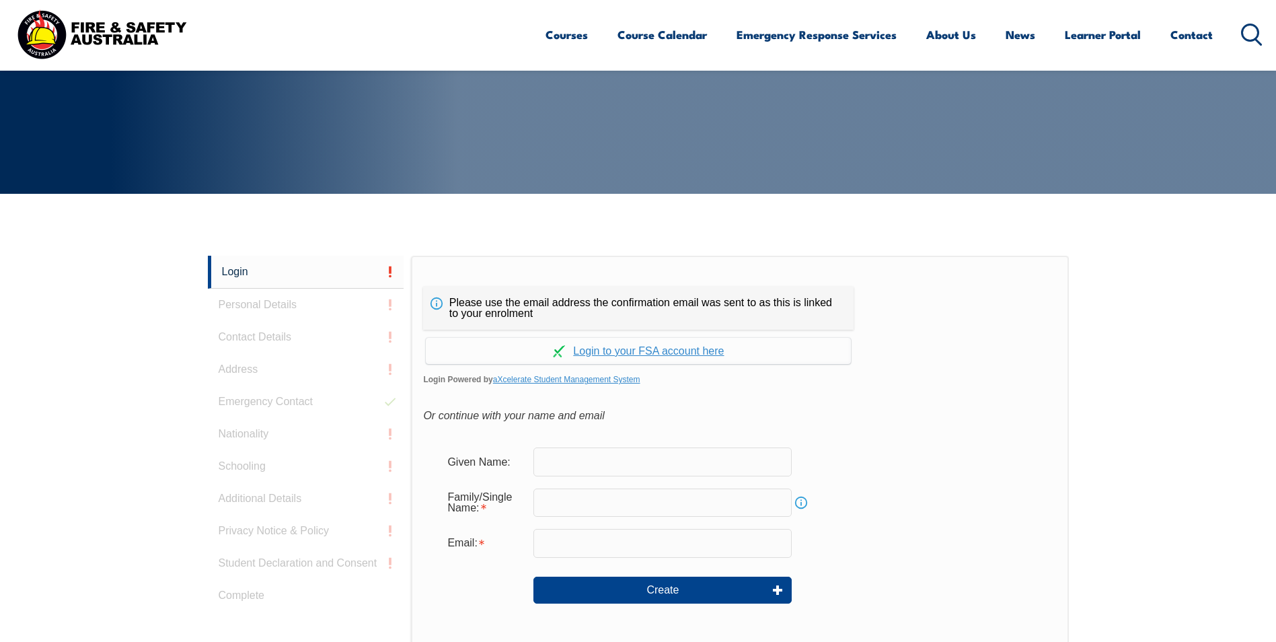
scroll to position [358, 0]
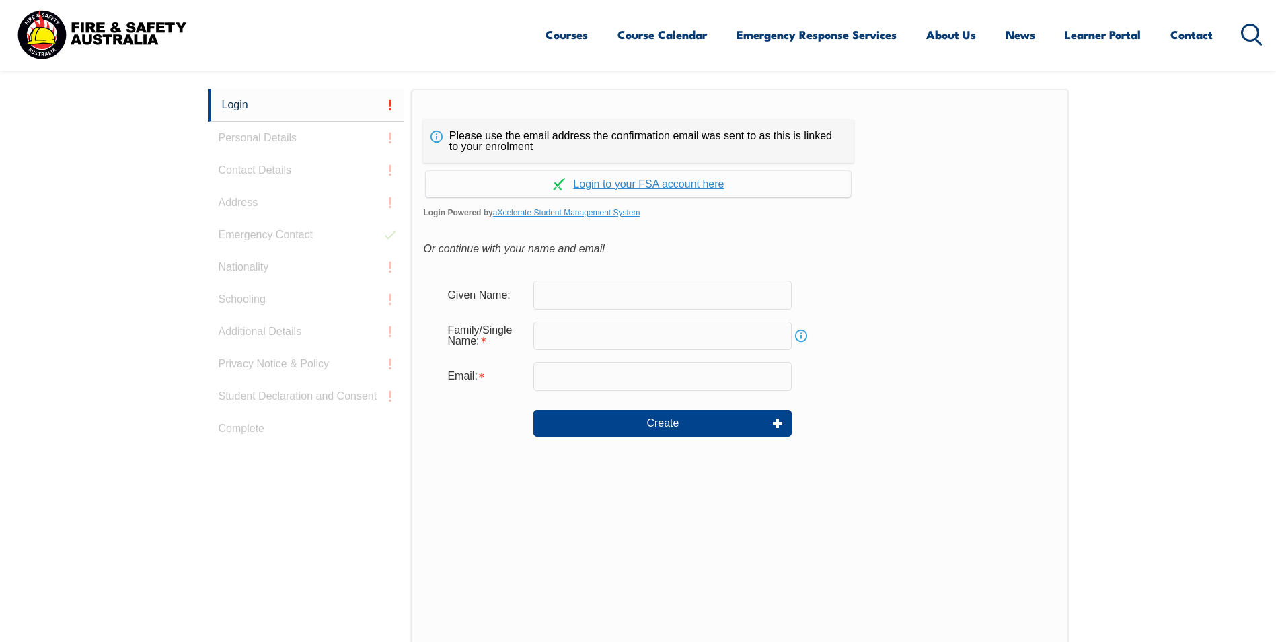
click at [689, 298] on input "text" at bounding box center [662, 294] width 258 height 28
type input "[PERSON_NAME]"
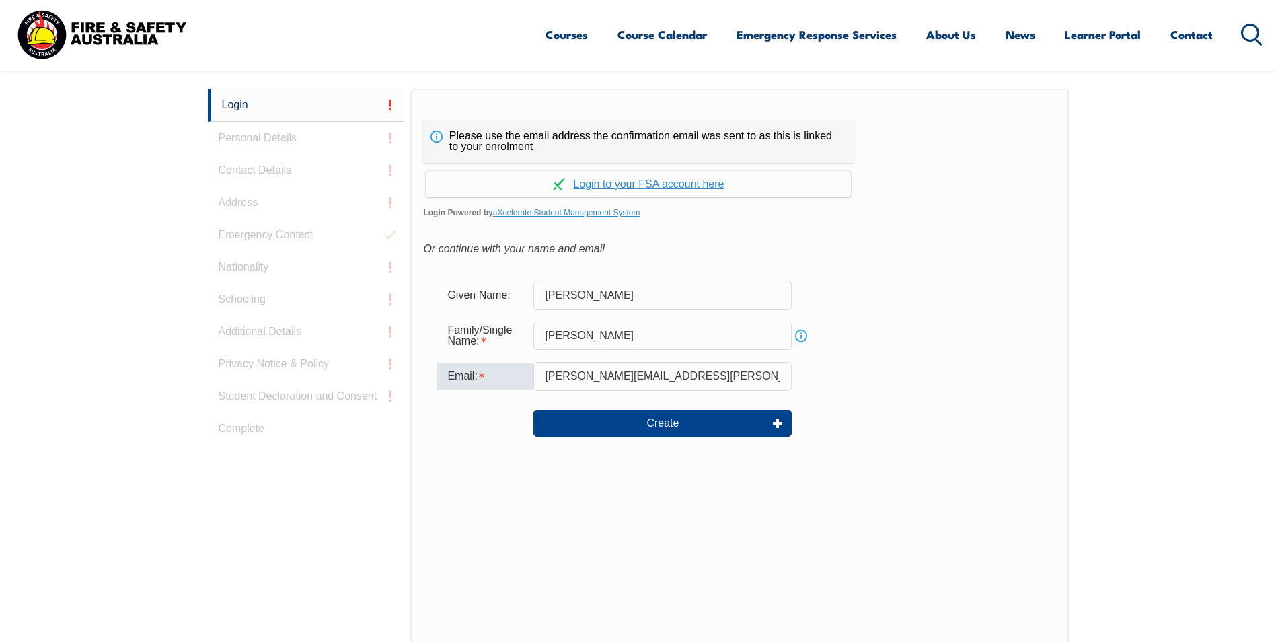
drag, startPoint x: 594, startPoint y: 380, endPoint x: 551, endPoint y: 372, distance: 43.8
click at [551, 372] on input "debbie.ray@gualaclosures.com.au" at bounding box center [662, 376] width 258 height 28
click at [701, 383] on input "dray@gualaclosures.com.au" at bounding box center [662, 376] width 258 height 28
type input "[PERSON_NAME][EMAIL_ADDRESS][DOMAIN_NAME]"
click at [1045, 327] on form "Given Name: Debashree Family/Single Name: Ray Info Email: dray@gualaclosures.co…" at bounding box center [739, 368] width 633 height 202
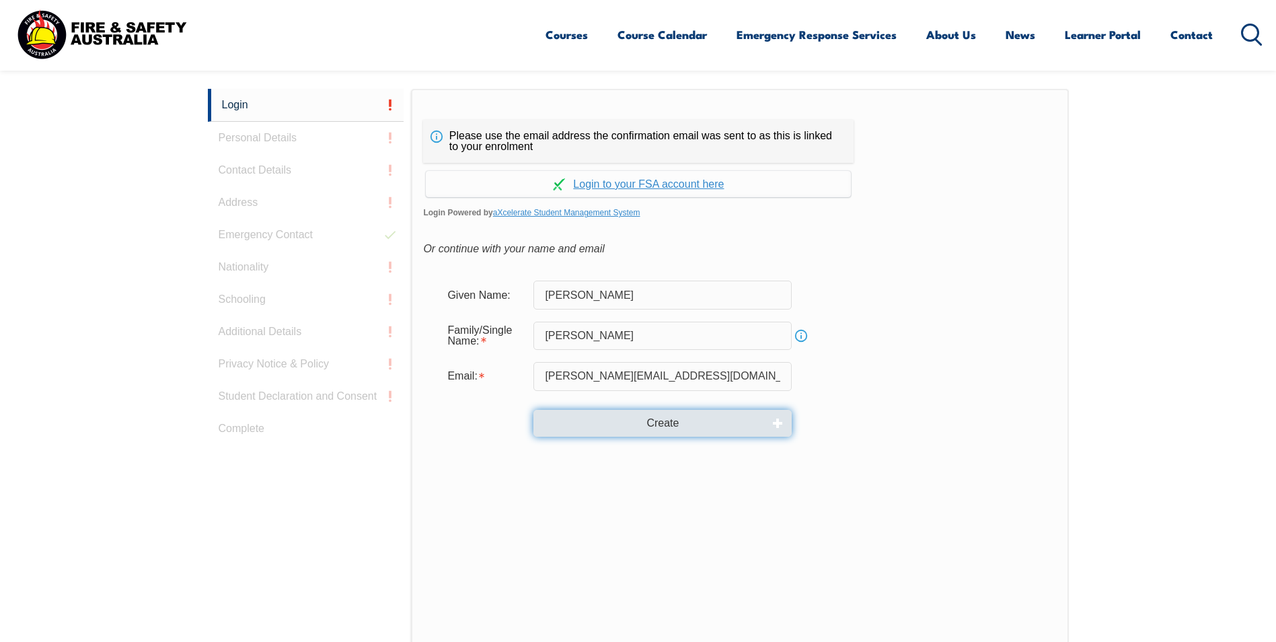
click at [621, 422] on button "Create" at bounding box center [662, 423] width 258 height 27
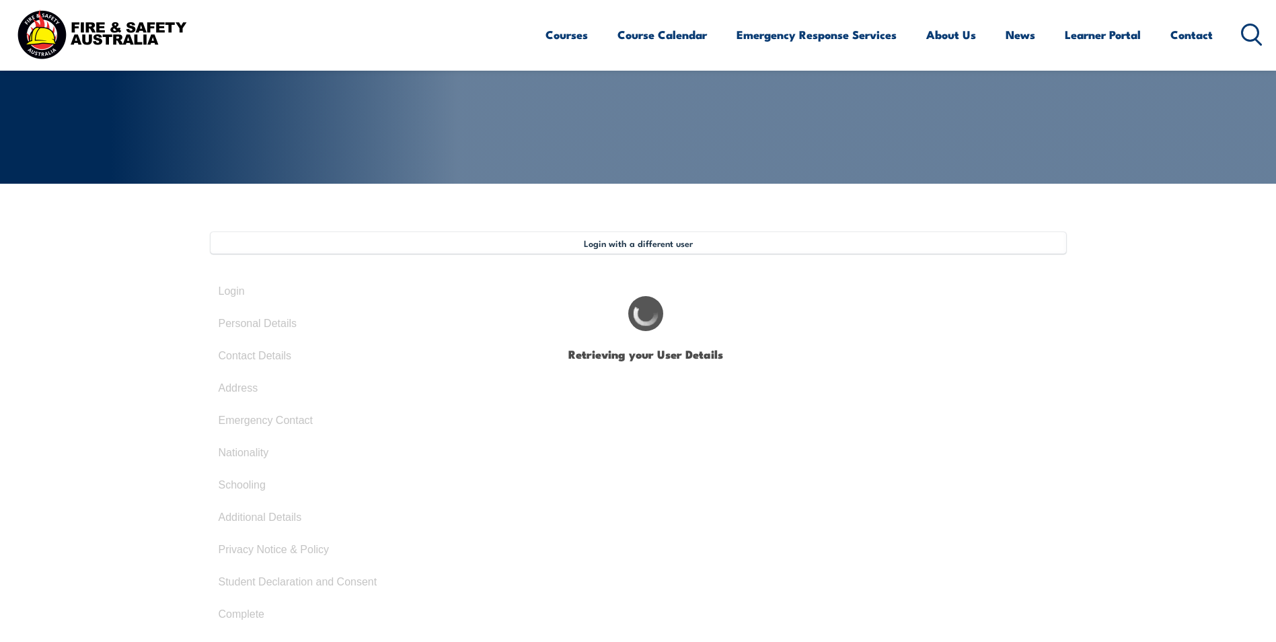
type input "[PERSON_NAME]"
type input "562MDNB8F9"
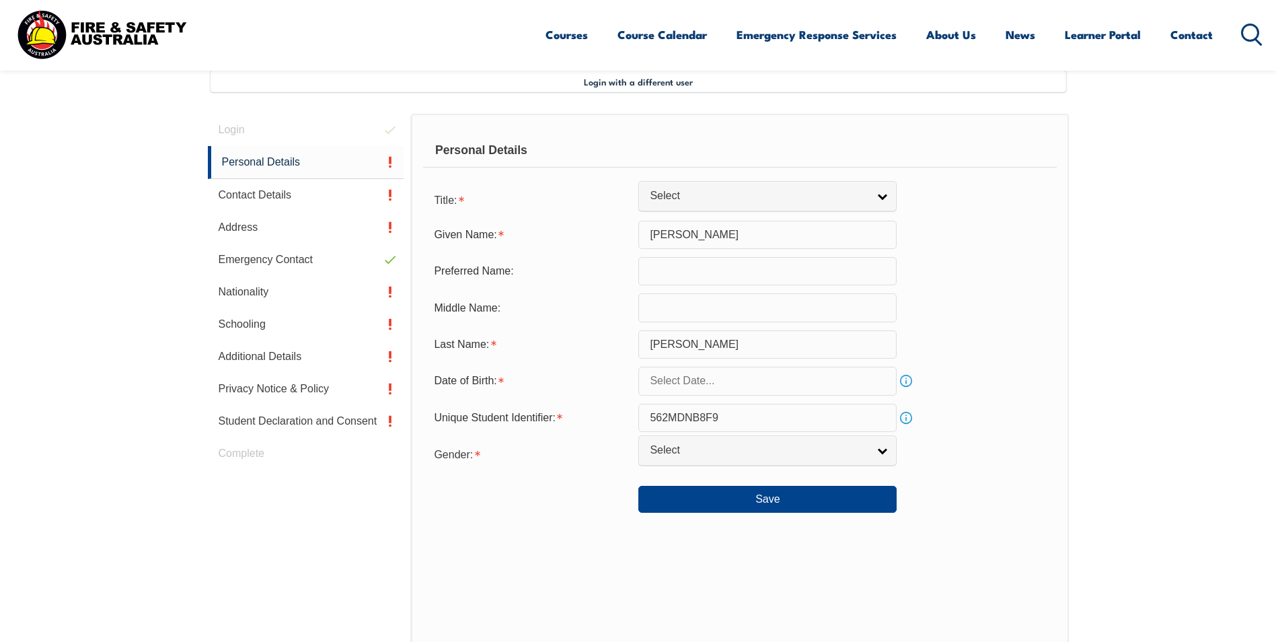
scroll to position [366, 0]
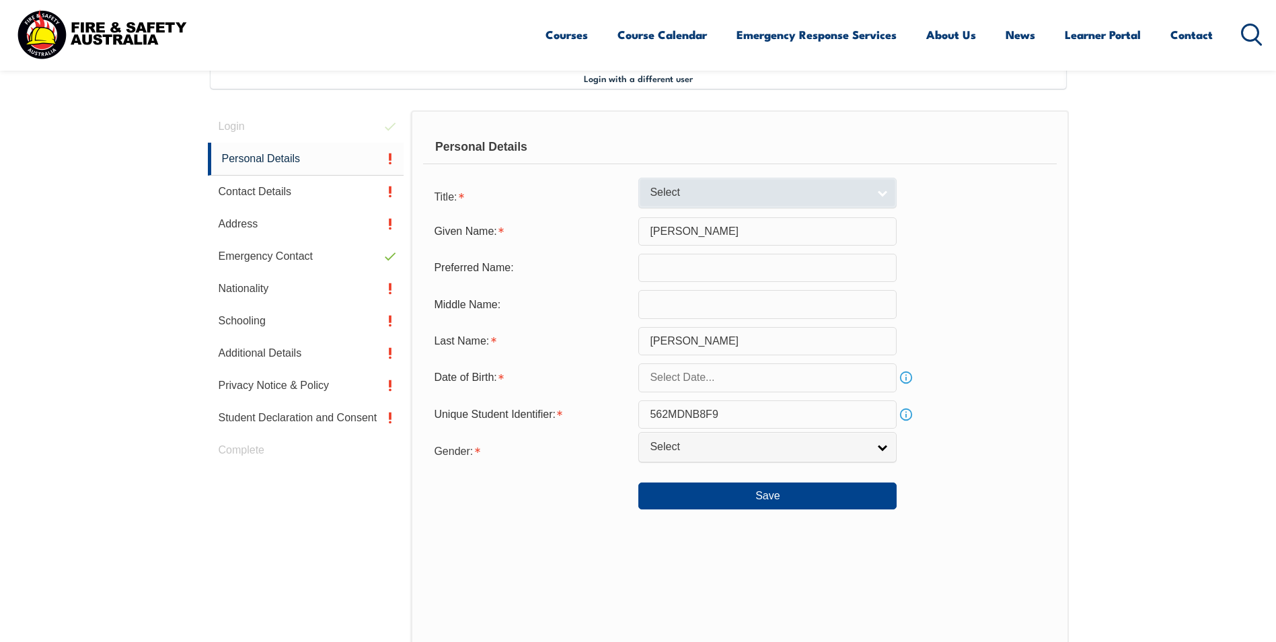
click at [886, 190] on link "Select" at bounding box center [767, 193] width 258 height 30
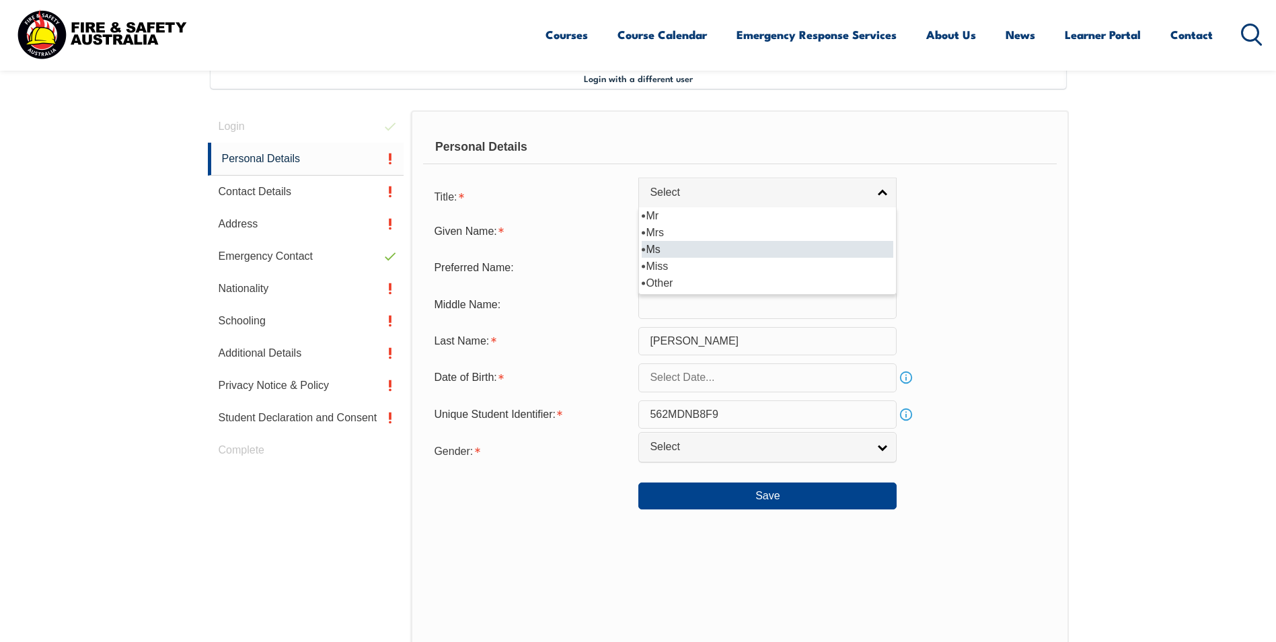
click at [713, 249] on li "Ms" at bounding box center [767, 249] width 251 height 17
select select "Ms"
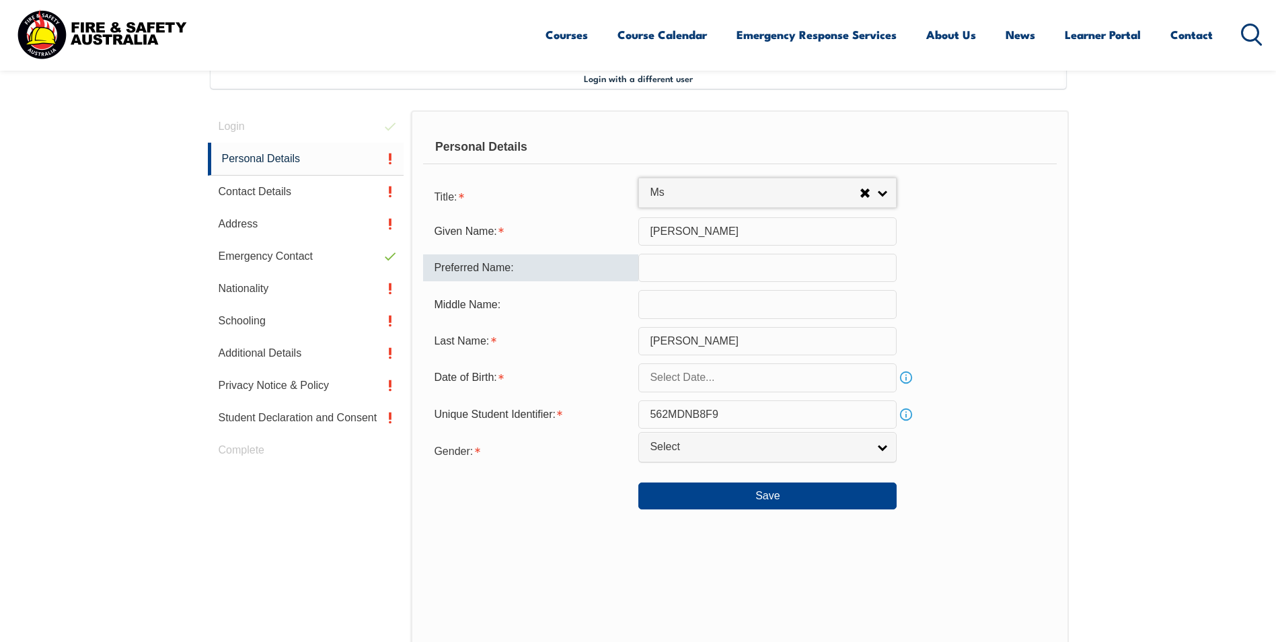
click at [735, 264] on input "text" at bounding box center [767, 268] width 258 height 28
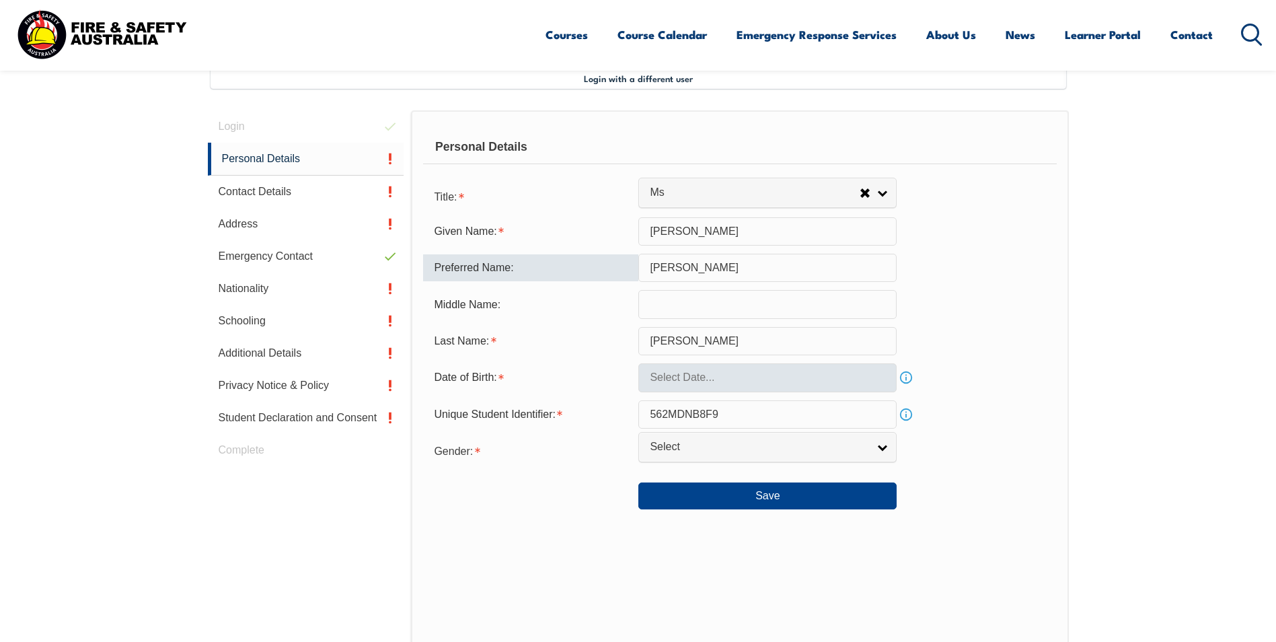
type input "[PERSON_NAME]"
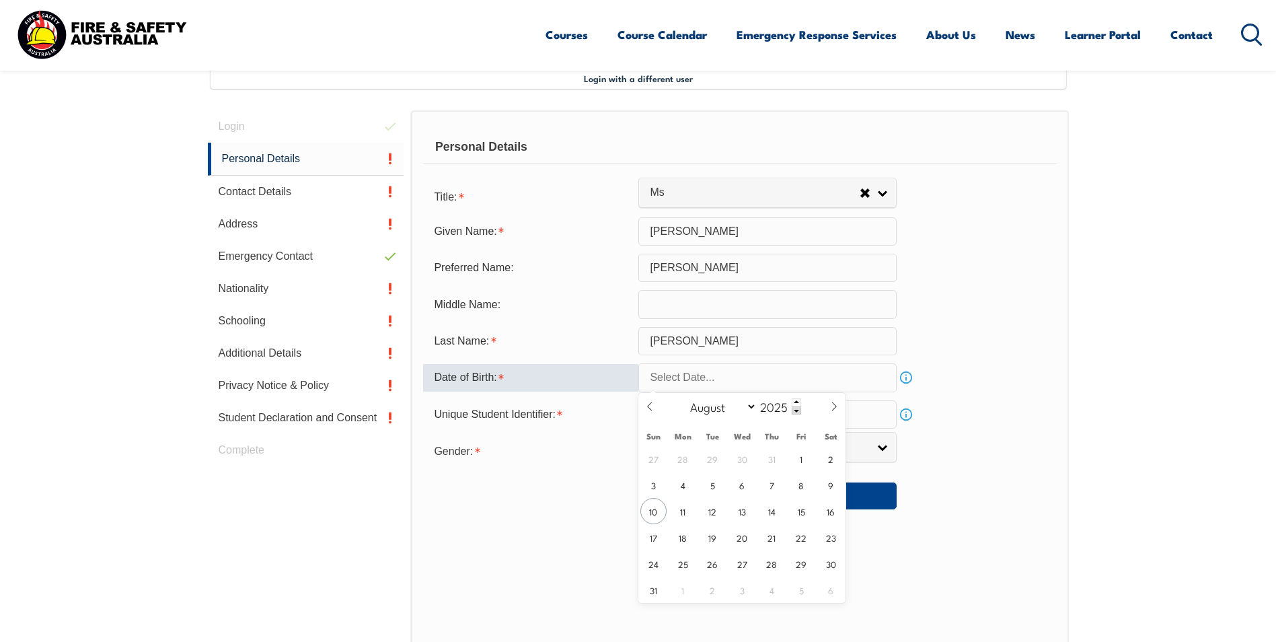
click at [761, 389] on input "text" at bounding box center [767, 377] width 258 height 28
click at [728, 373] on input "text" at bounding box center [767, 377] width 258 height 28
click at [798, 411] on span at bounding box center [795, 410] width 9 height 8
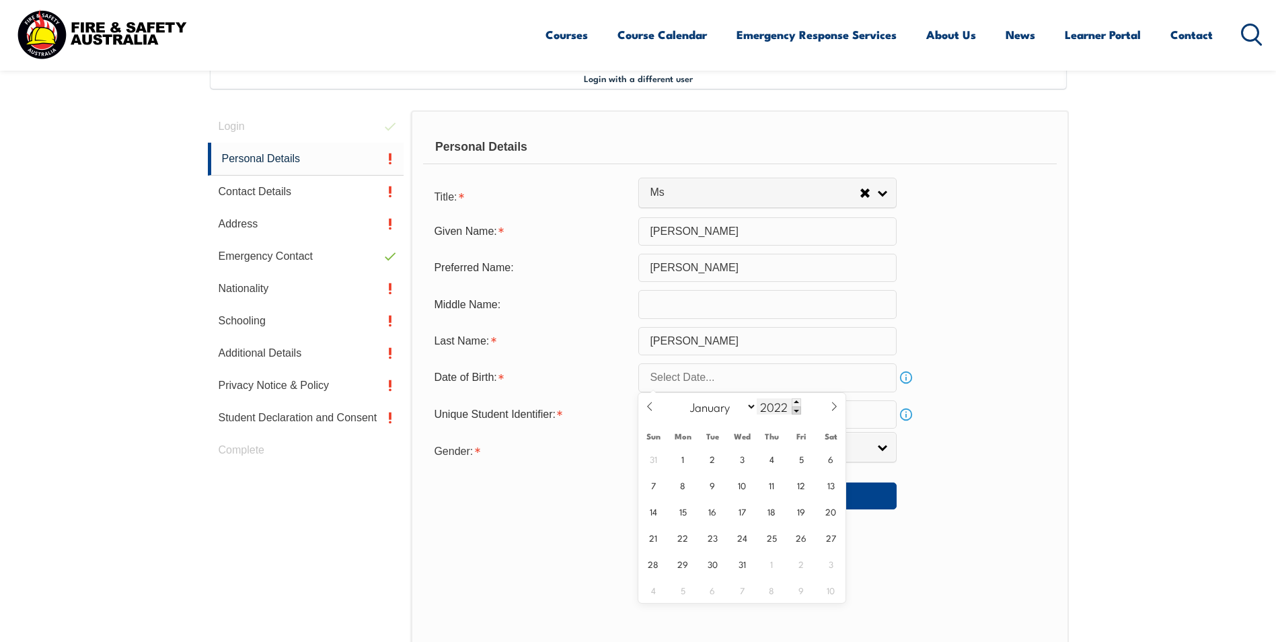
click at [798, 411] on span at bounding box center [795, 410] width 9 height 8
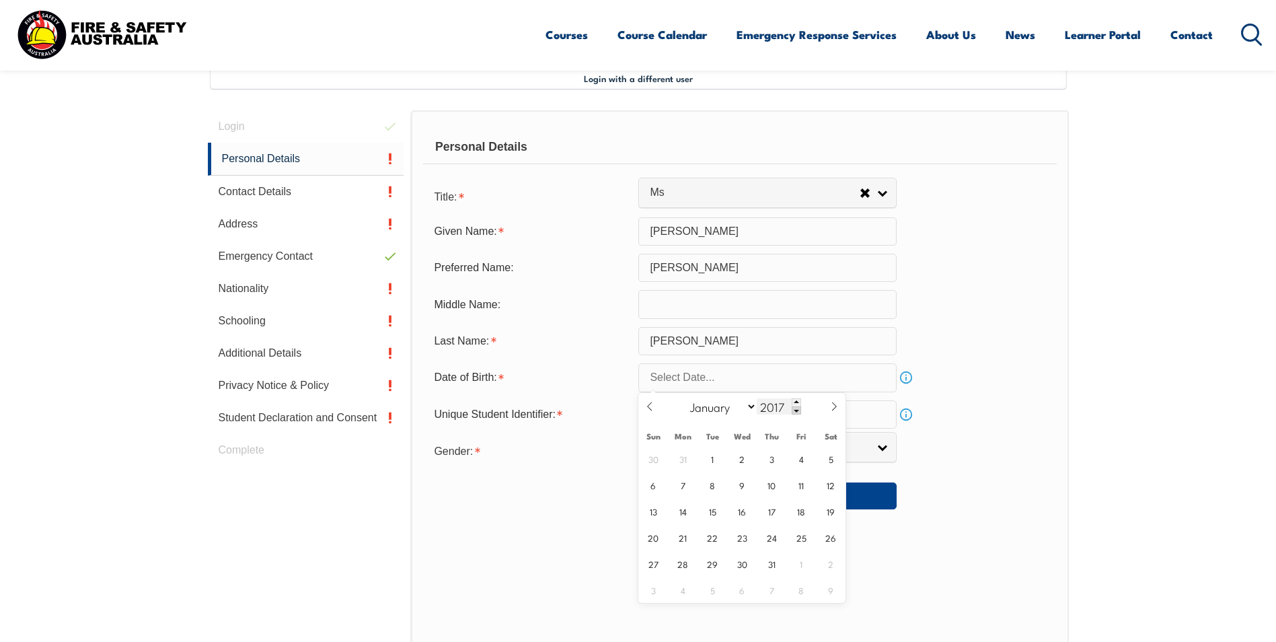
click at [798, 411] on span at bounding box center [795, 410] width 9 height 8
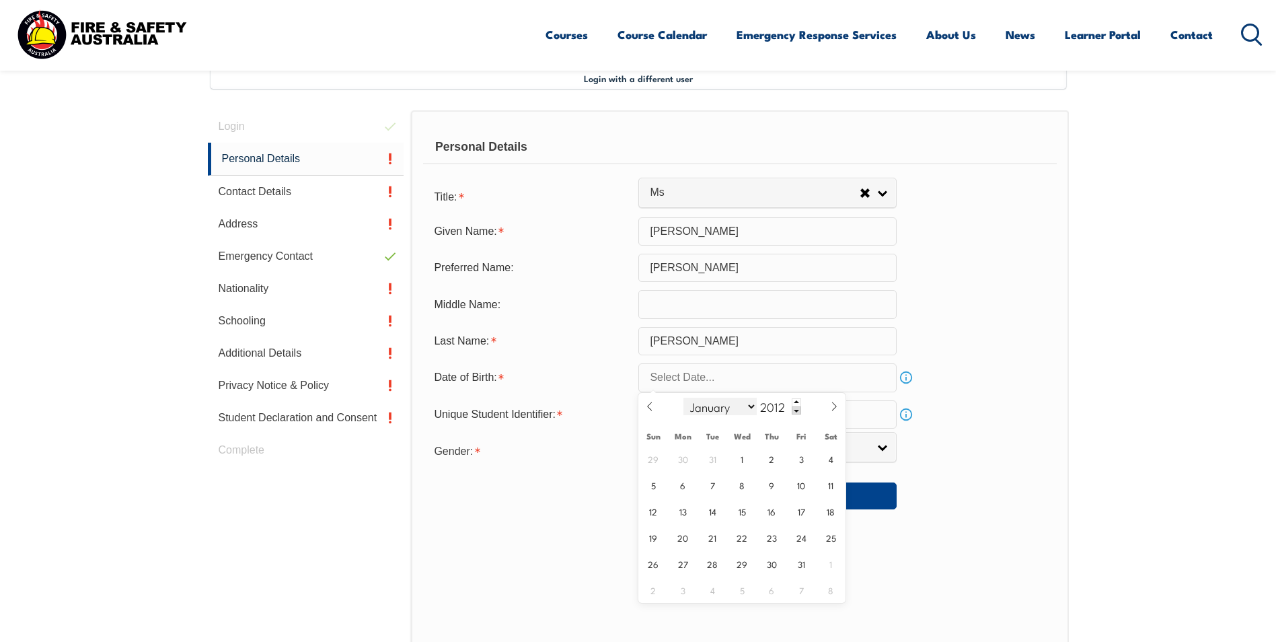
drag, startPoint x: 785, startPoint y: 403, endPoint x: 755, endPoint y: 401, distance: 29.7
click at [755, 401] on div "January February March April May June July August September October November De…" at bounding box center [741, 407] width 155 height 28
type input "1982"
click at [653, 403] on icon at bounding box center [649, 405] width 9 height 9
select select "6"
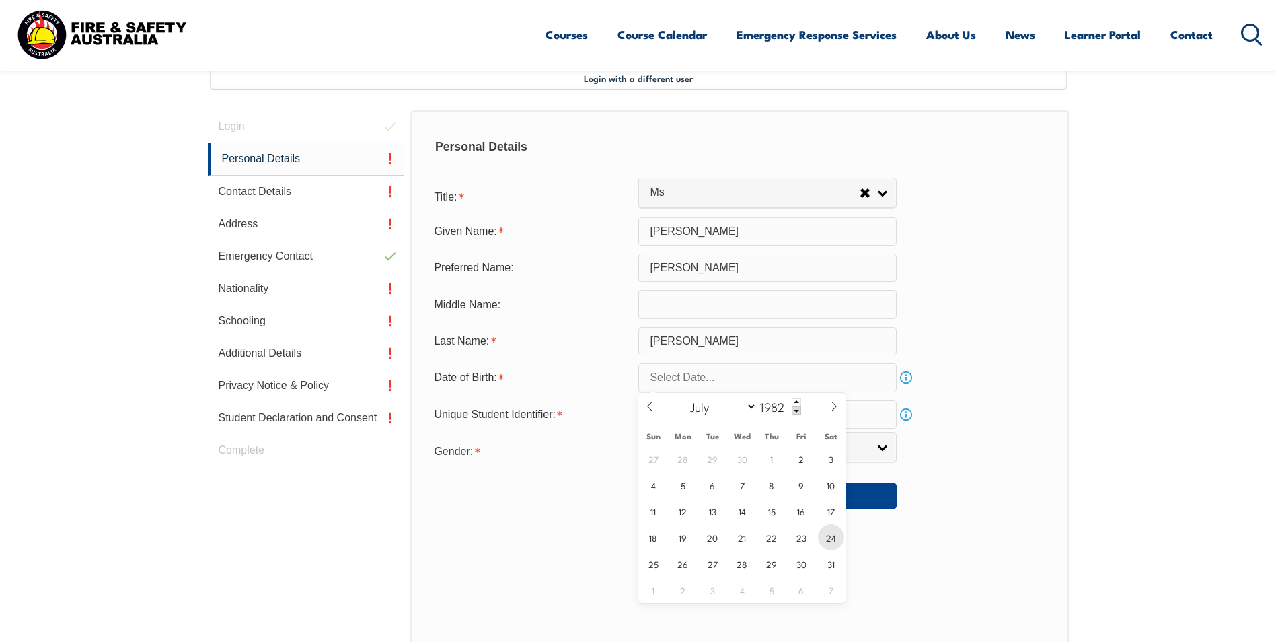
click at [833, 540] on span "24" at bounding box center [831, 537] width 26 height 26
type input "[DATE]"
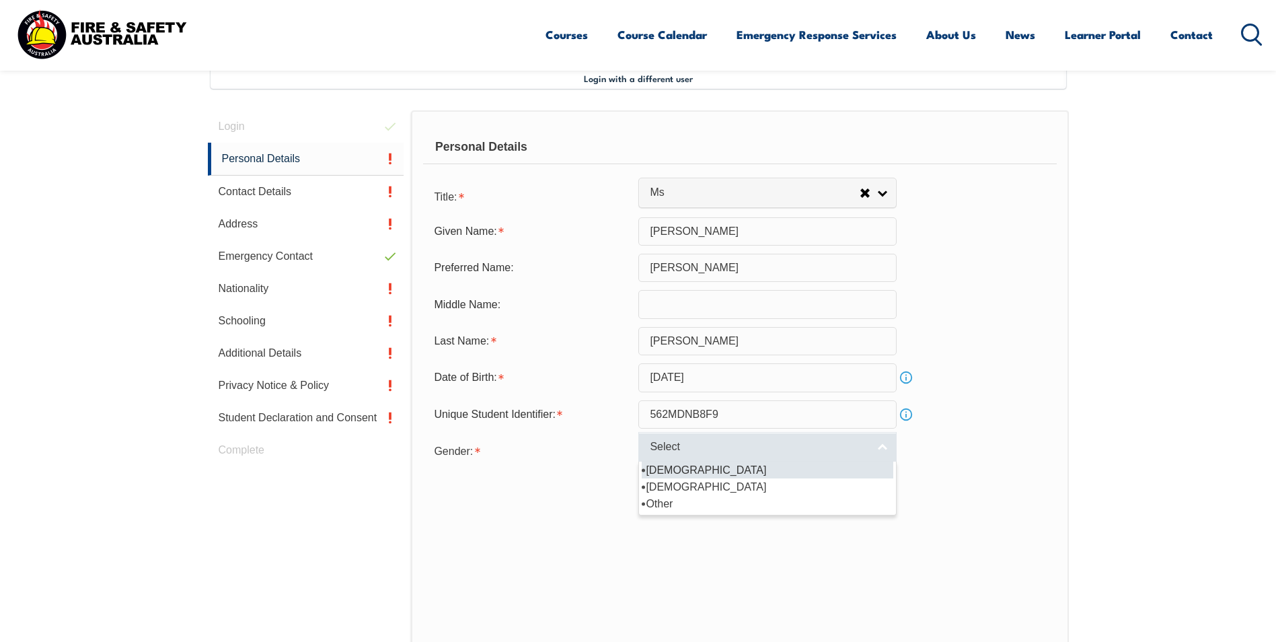
click at [786, 453] on span "Select" at bounding box center [759, 447] width 218 height 14
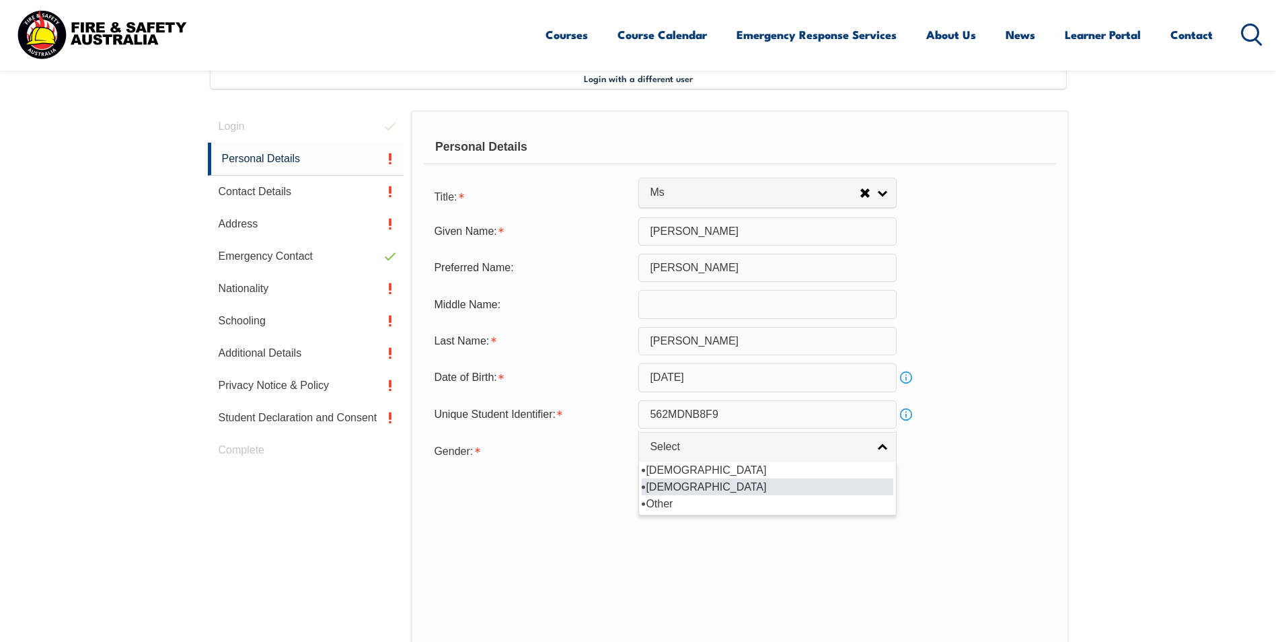
click at [741, 488] on li "[DEMOGRAPHIC_DATA]" at bounding box center [767, 486] width 251 height 17
select select "F"
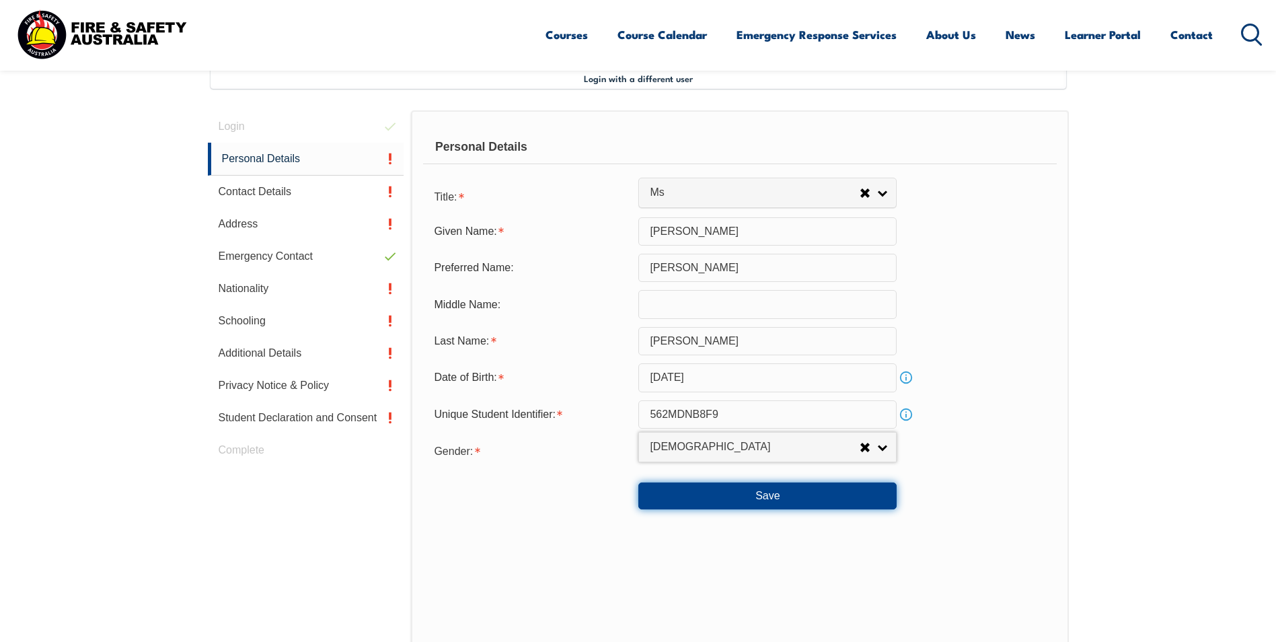
click at [769, 494] on button "Save" at bounding box center [767, 495] width 258 height 27
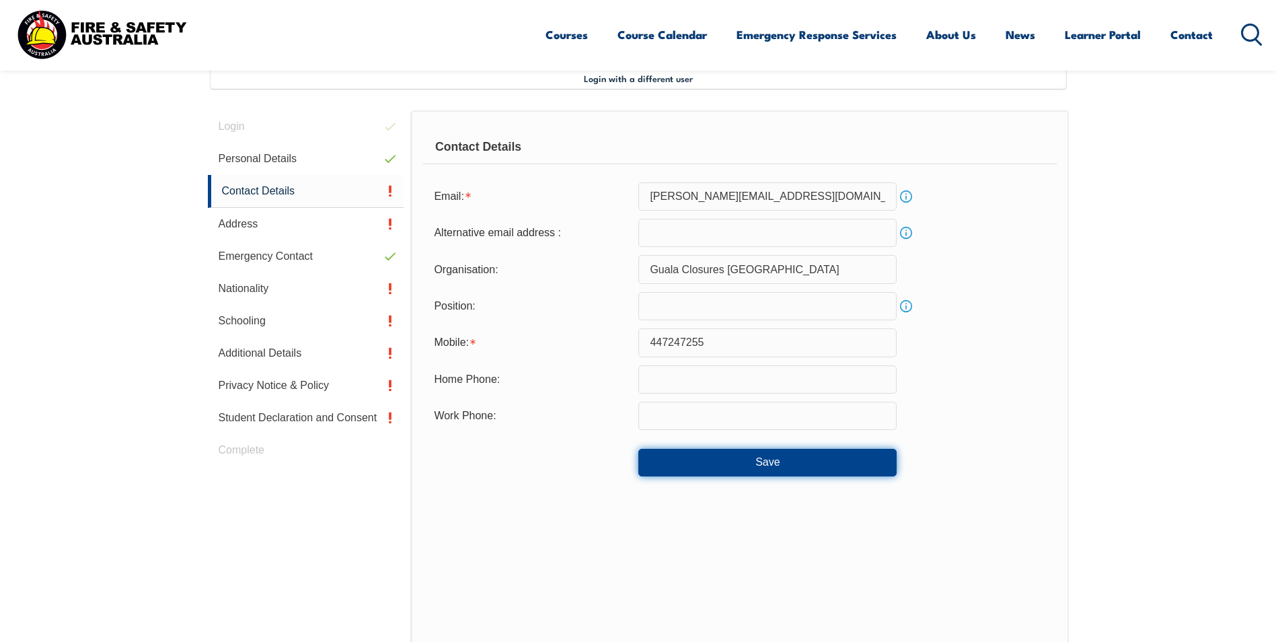
click at [743, 467] on button "Save" at bounding box center [767, 462] width 258 height 27
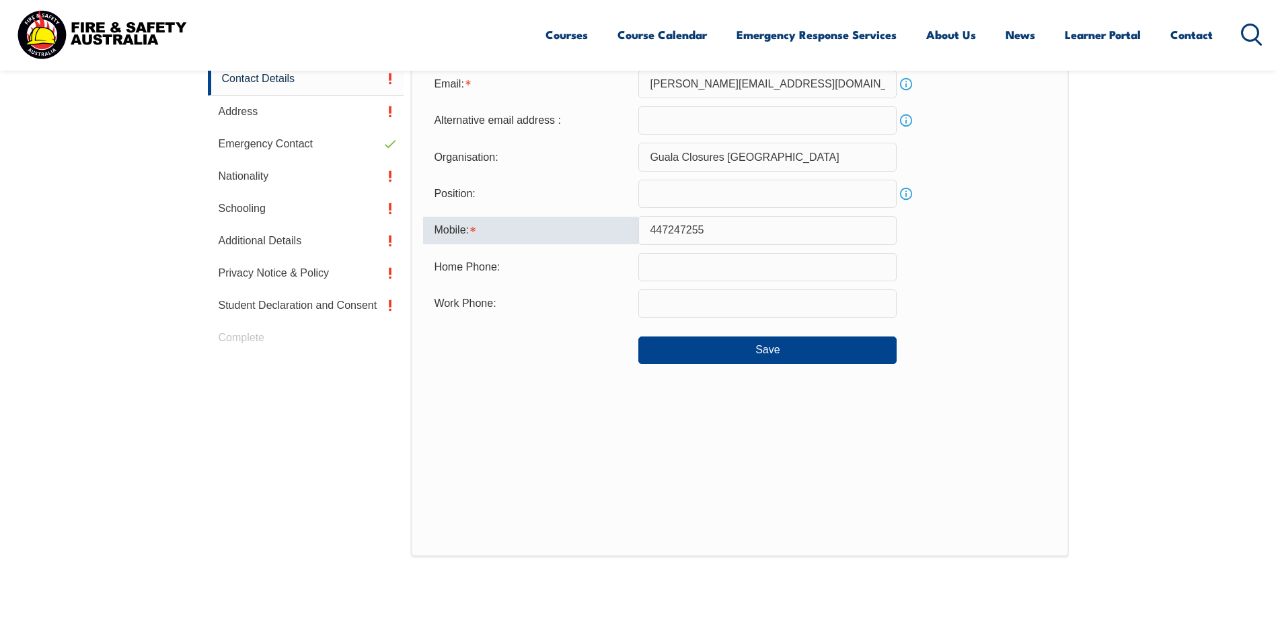
scroll to position [426, 0]
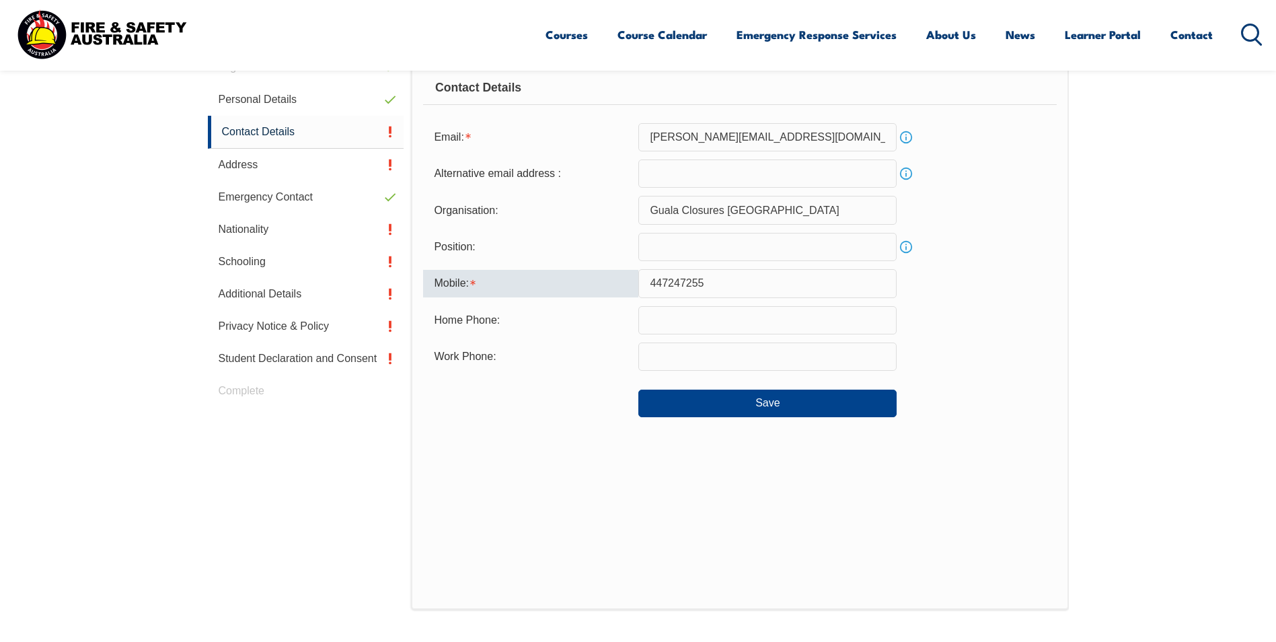
click at [648, 281] on input "447247255" at bounding box center [767, 283] width 258 height 28
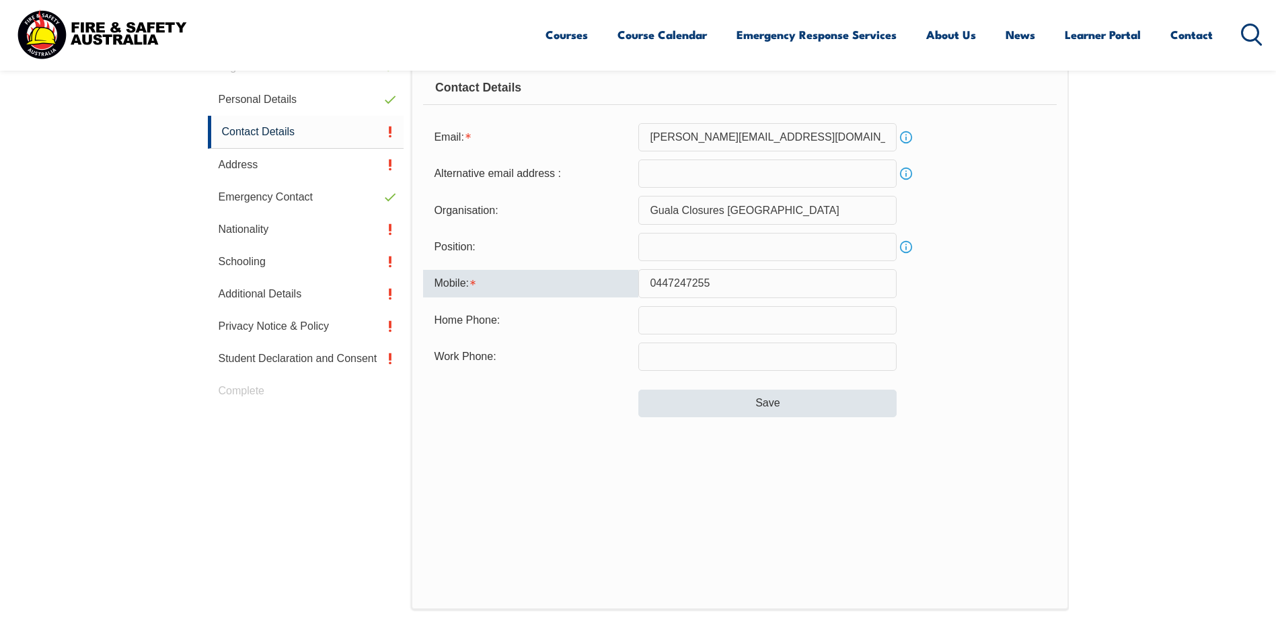
type input "0447247255"
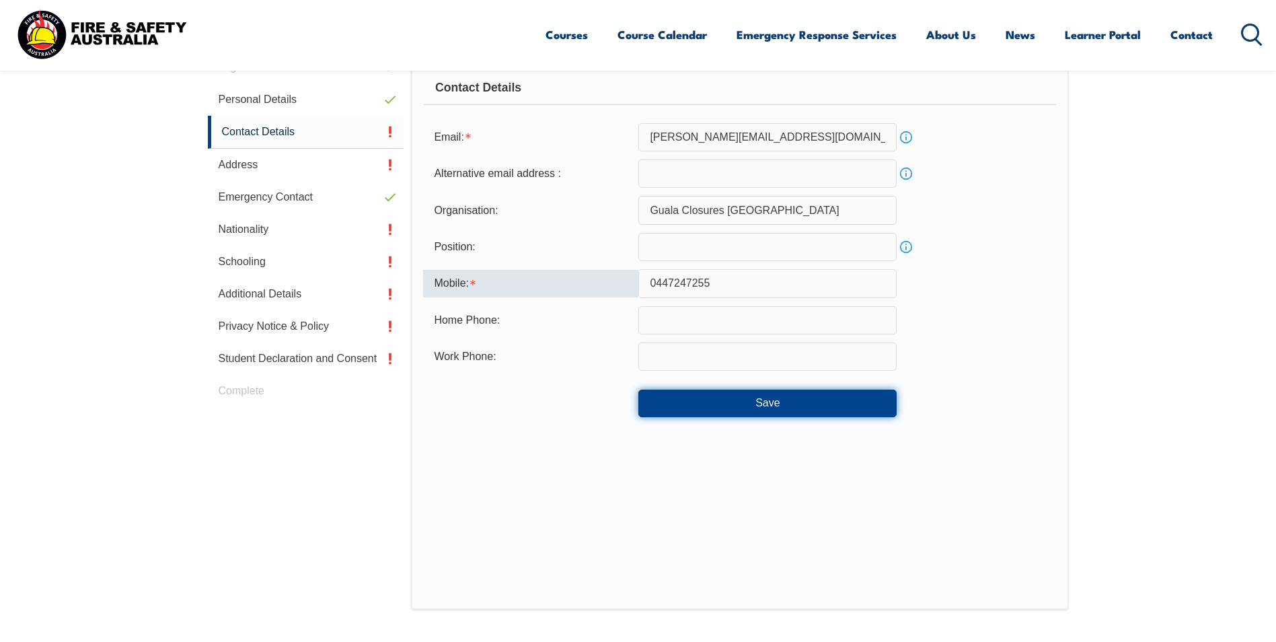
click at [767, 400] on button "Save" at bounding box center [767, 402] width 258 height 27
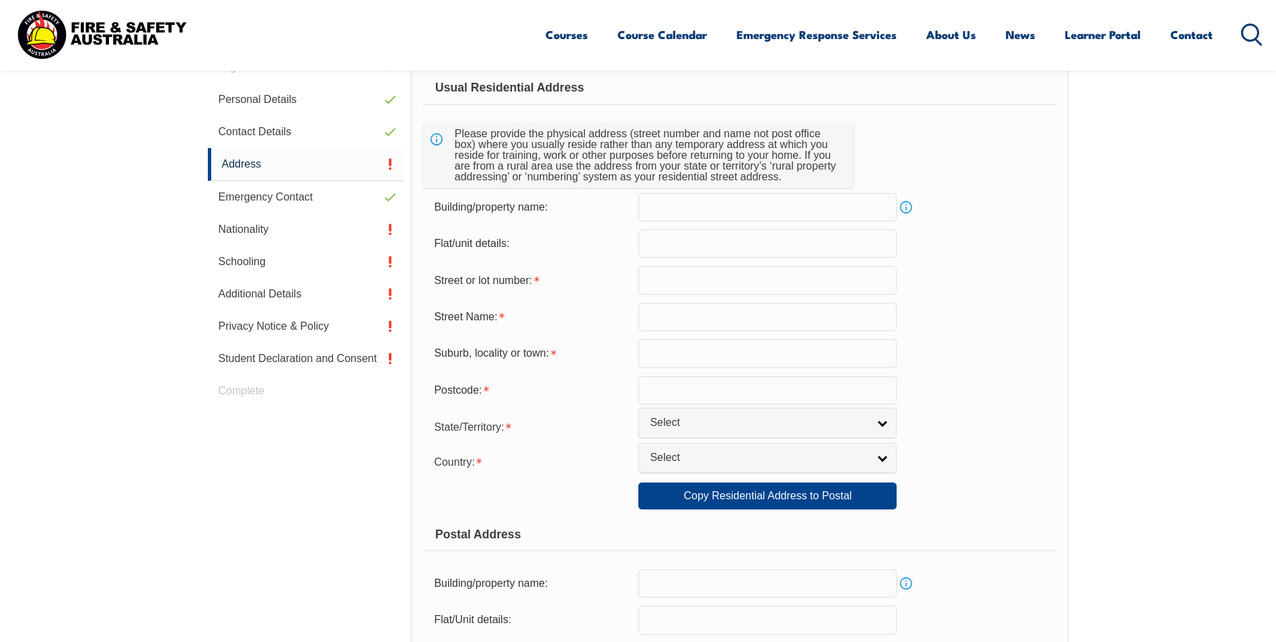
scroll to position [366, 0]
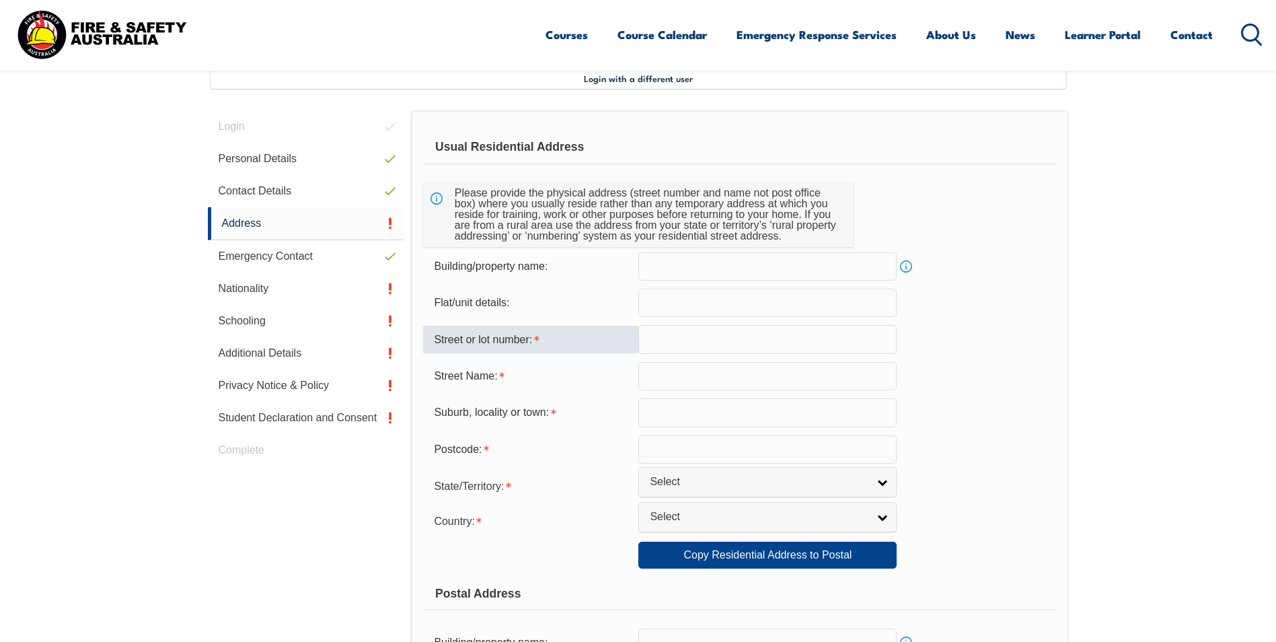
click at [654, 336] on input "text" at bounding box center [767, 339] width 258 height 28
type input "1510N, 883 Coll"
type input "Docklands"
type input "Melbourne"
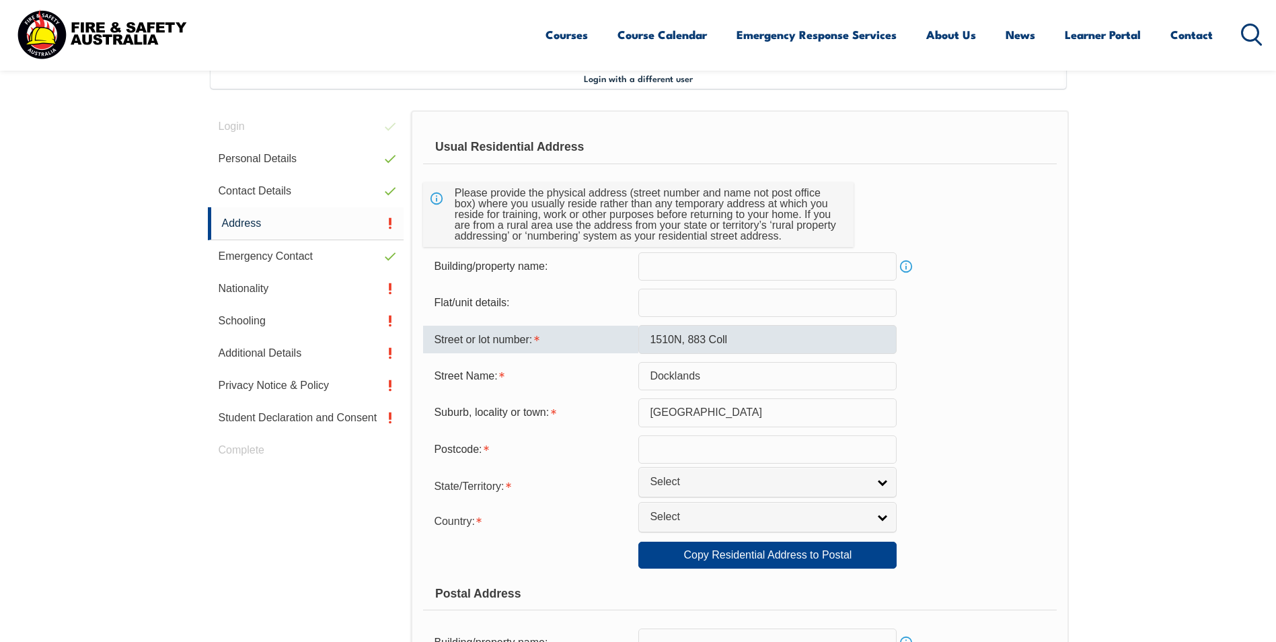
type input "3008"
select select "5105"
drag, startPoint x: 747, startPoint y: 341, endPoint x: 712, endPoint y: 341, distance: 35.0
click at [712, 341] on input "1510N, 883 Coll" at bounding box center [767, 339] width 258 height 28
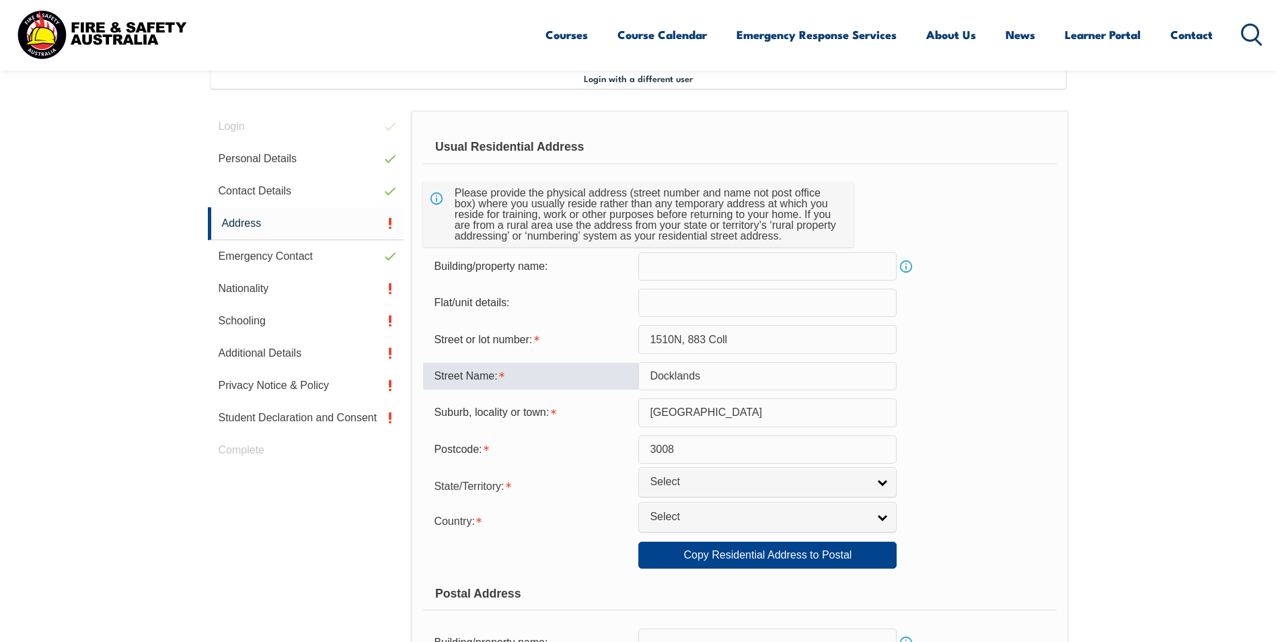
click at [656, 373] on input "Docklands" at bounding box center [767, 376] width 258 height 28
drag, startPoint x: 707, startPoint y: 377, endPoint x: 639, endPoint y: 375, distance: 67.9
click at [639, 375] on input "Docklands" at bounding box center [767, 376] width 258 height 28
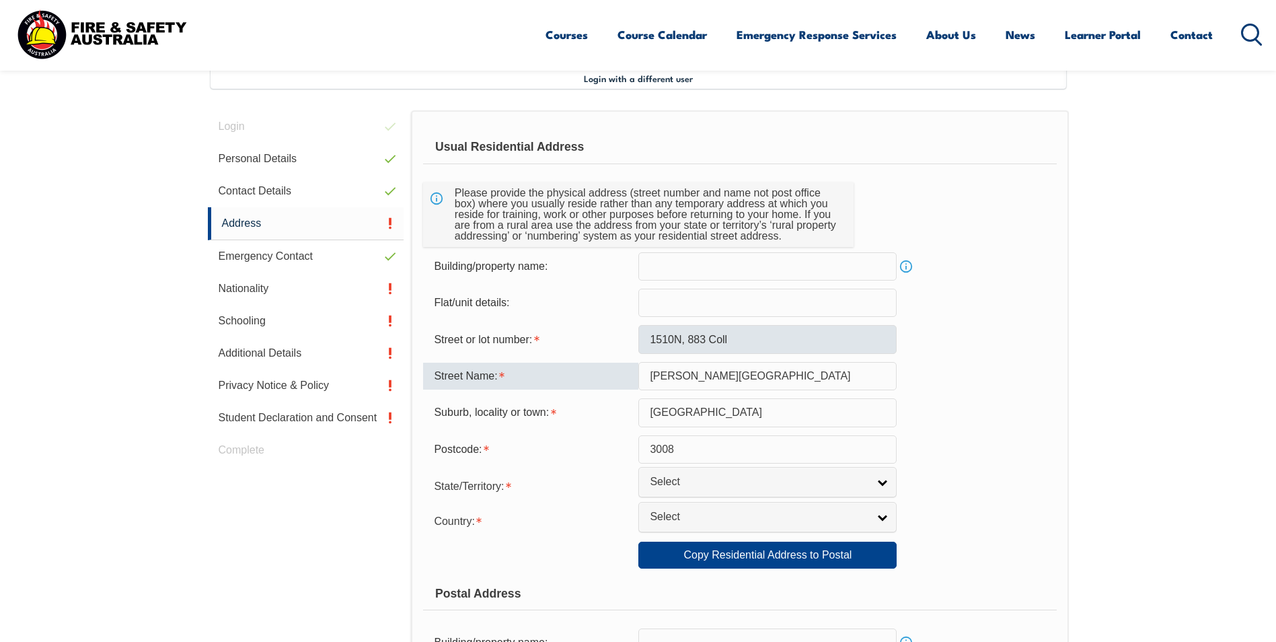
type input "Collins Street"
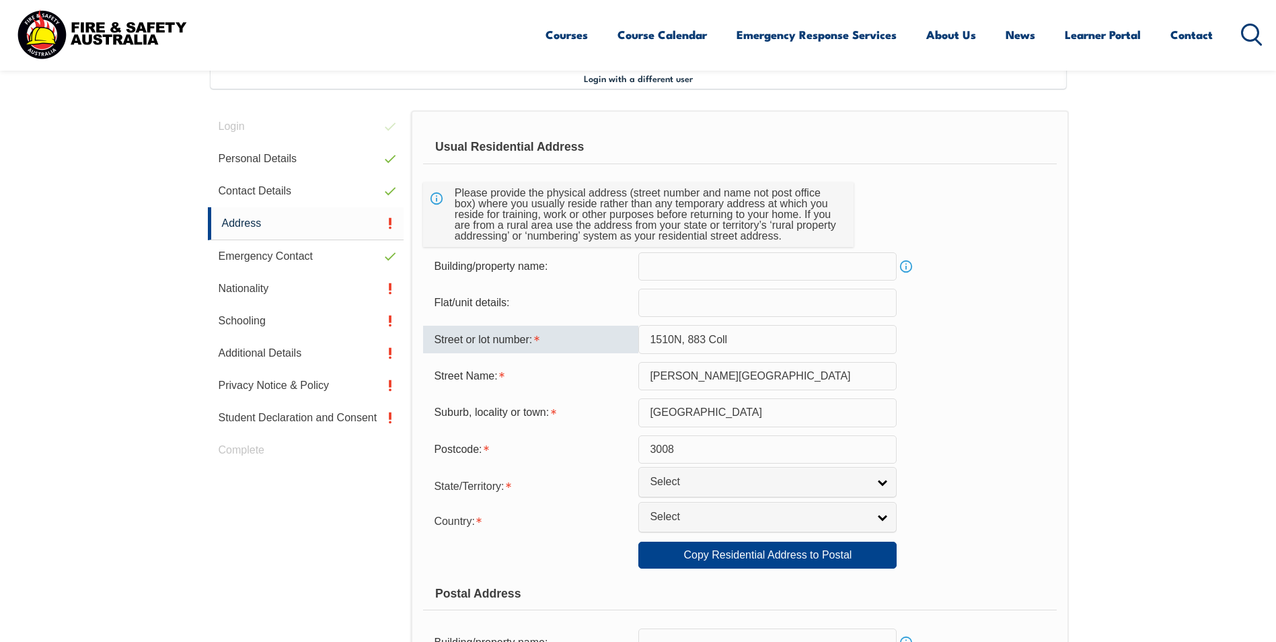
click at [728, 340] on input "1510N, 883 Coll" at bounding box center [767, 339] width 258 height 28
click at [712, 332] on input "1510N, 883 Coll" at bounding box center [767, 339] width 258 height 28
click at [711, 337] on input "1510N, 883 Coll" at bounding box center [767, 339] width 258 height 28
click at [676, 342] on input "1510N, 883 Coll" at bounding box center [767, 339] width 258 height 28
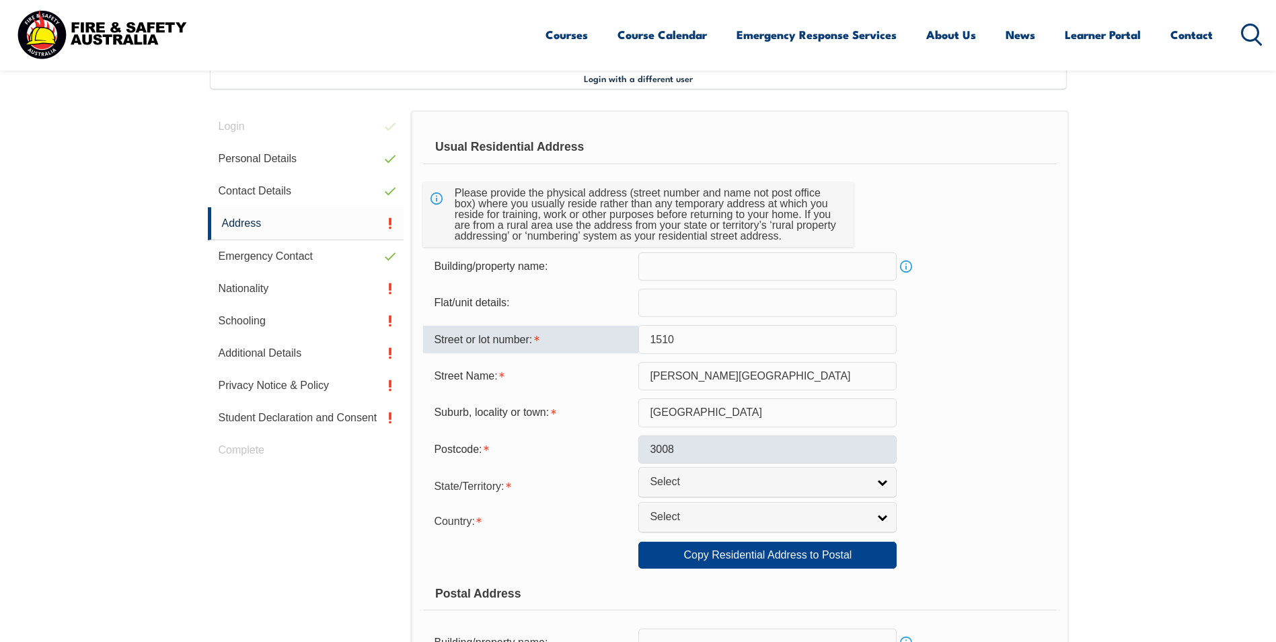
type input "1510"
click at [696, 457] on input "3008" at bounding box center [767, 449] width 258 height 28
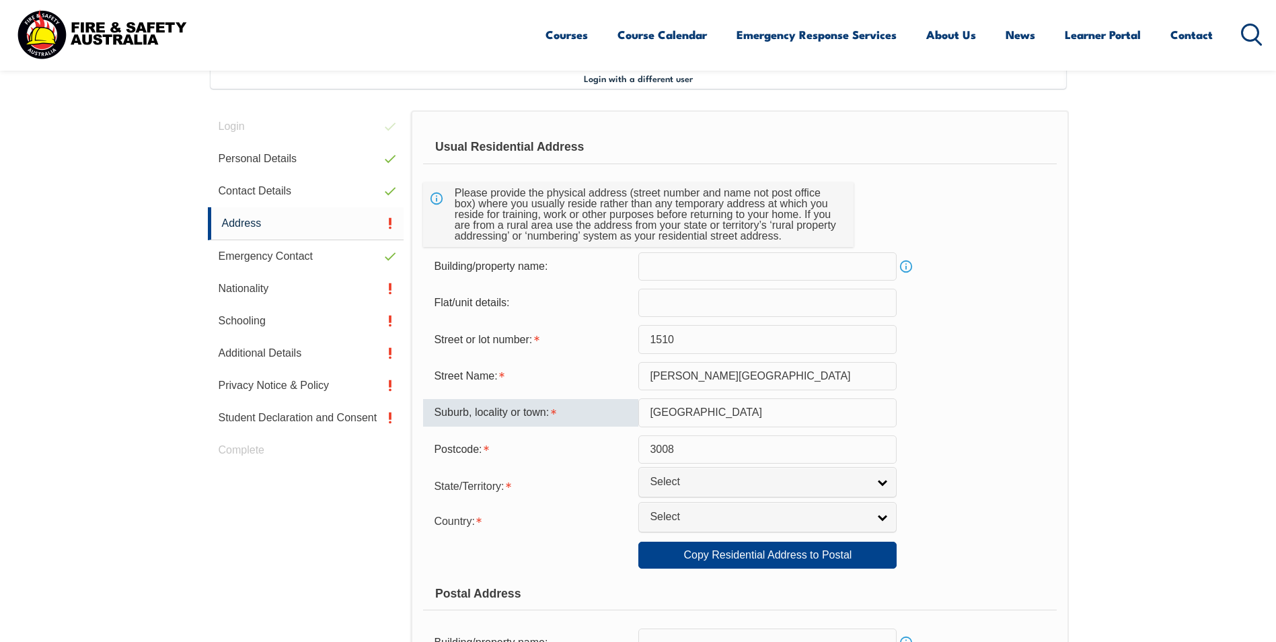
drag, startPoint x: 721, startPoint y: 416, endPoint x: 636, endPoint y: 412, distance: 84.8
click at [637, 412] on div "Suburb, locality or town: Melbourne" at bounding box center [739, 412] width 633 height 28
type input "docklands"
click at [738, 488] on span "Select" at bounding box center [759, 482] width 218 height 14
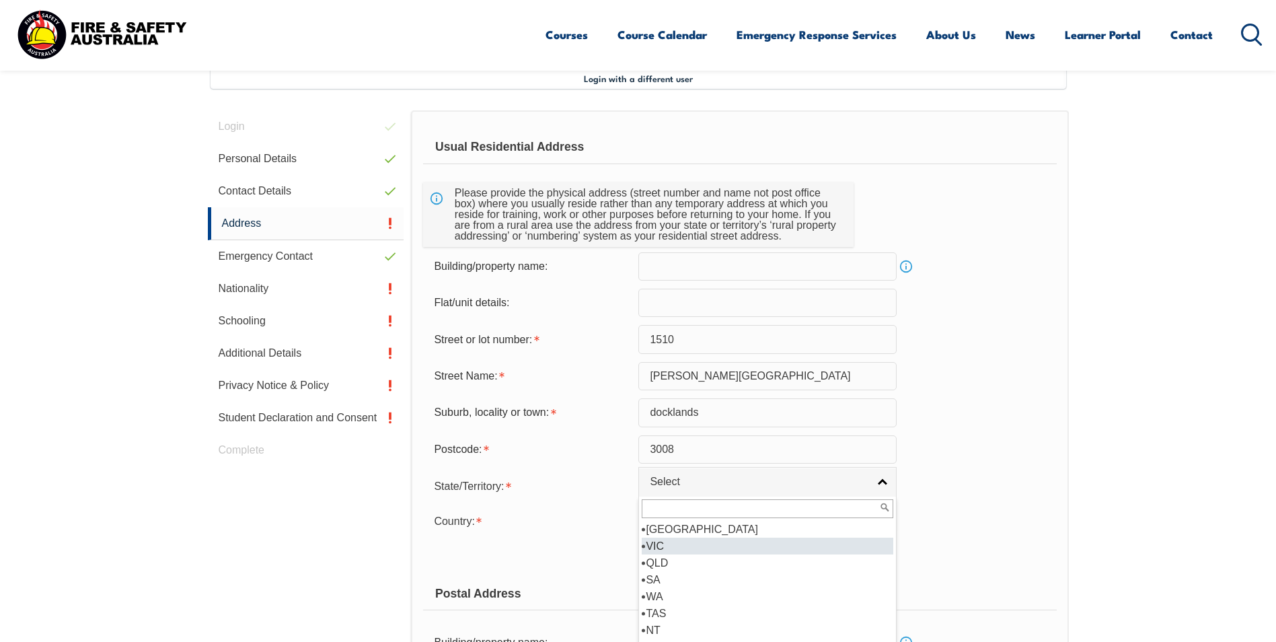
click at [676, 545] on li "VIC" at bounding box center [767, 545] width 251 height 17
select select "VIC"
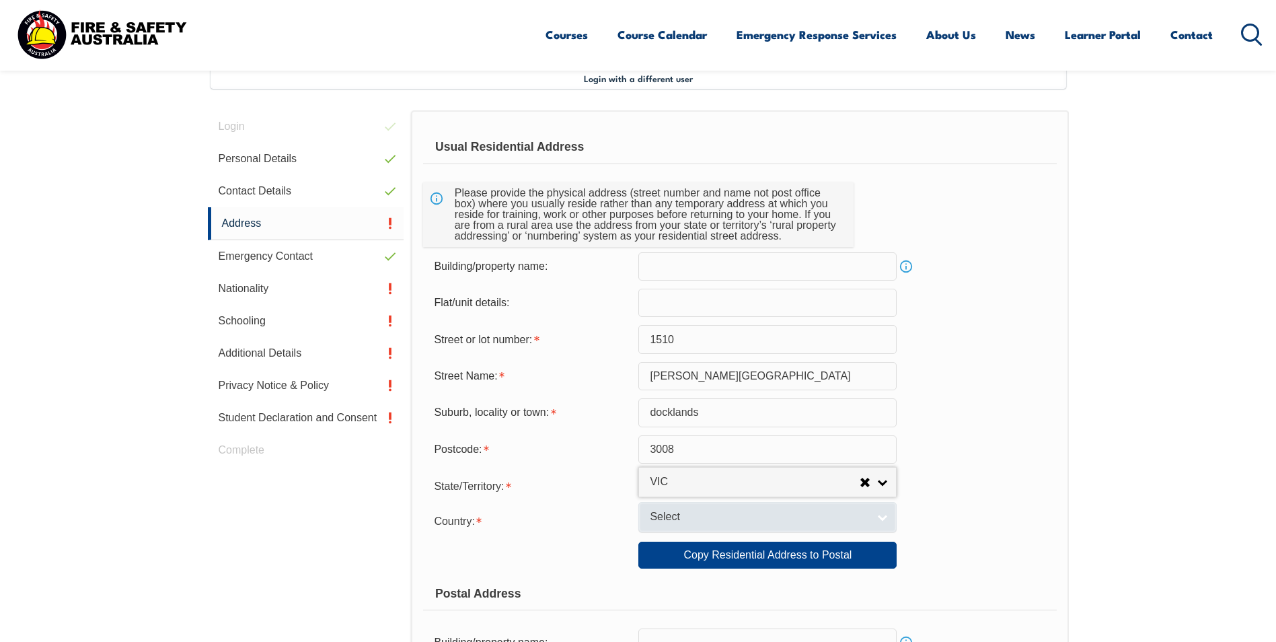
click at [685, 525] on link "Select" at bounding box center [767, 517] width 258 height 30
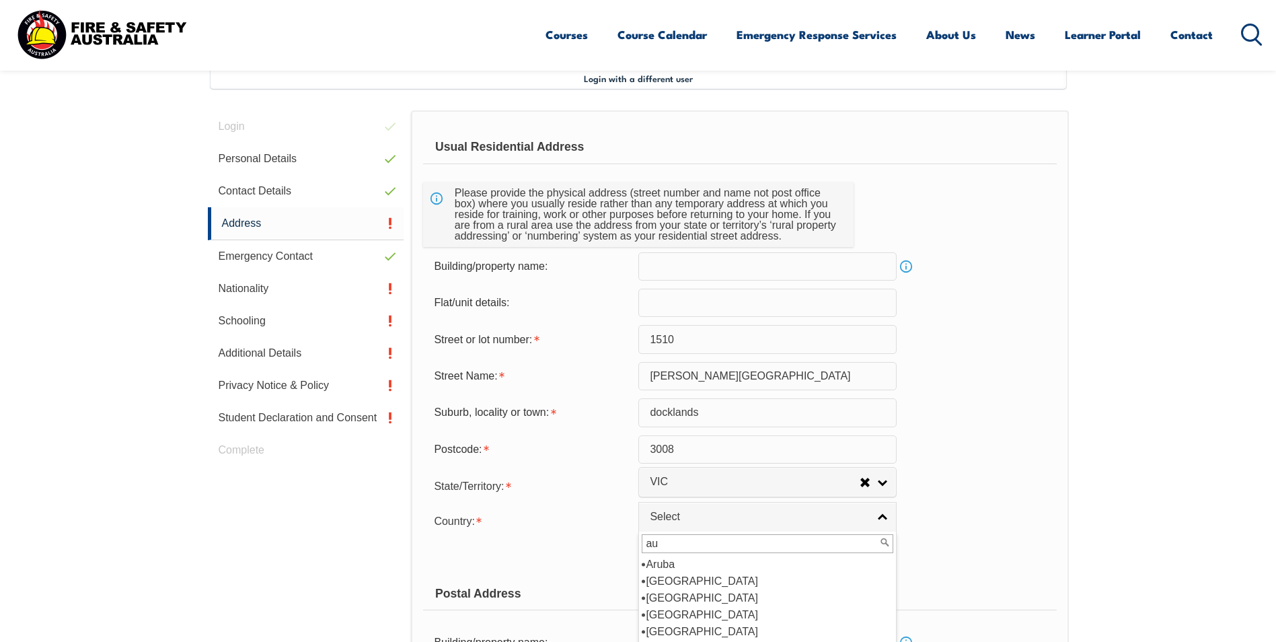
scroll to position [0, 0]
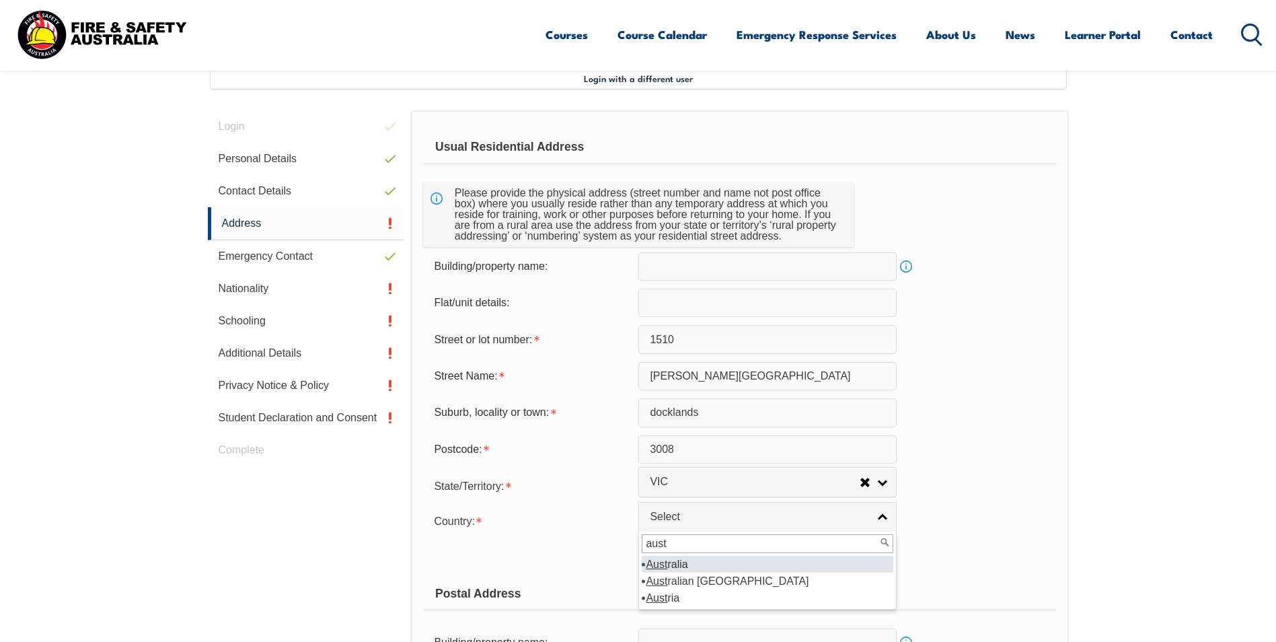
type input "aust"
click at [670, 562] on li "Aust ralia" at bounding box center [767, 563] width 251 height 17
select select "1101"
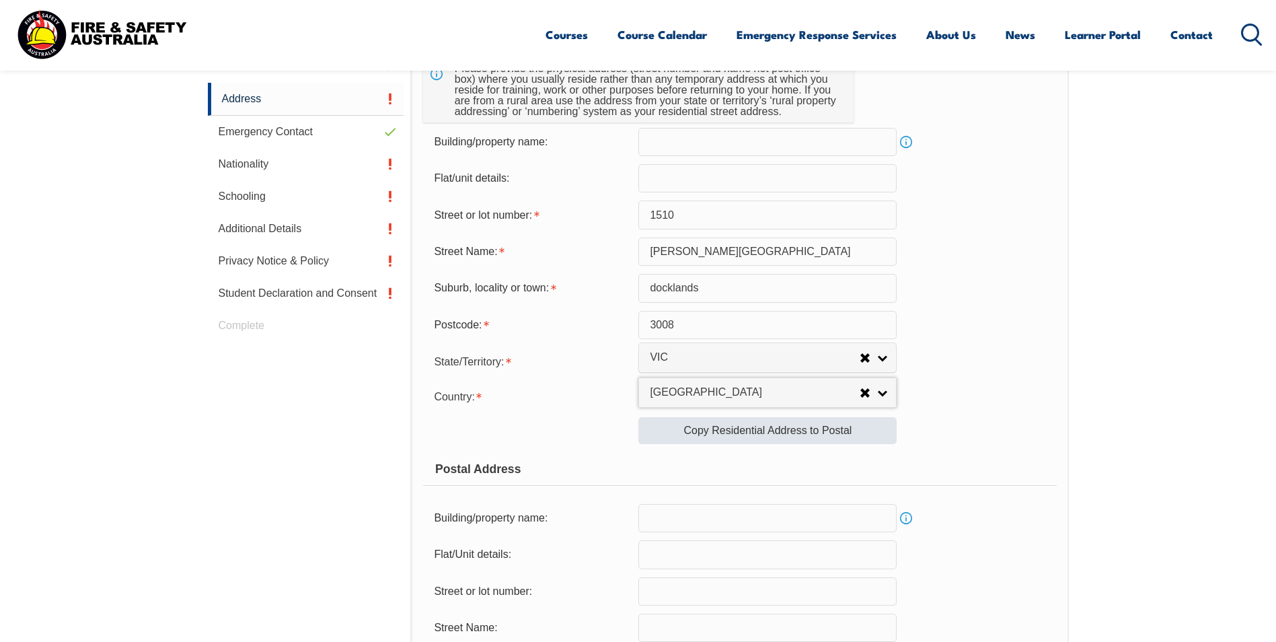
scroll to position [501, 0]
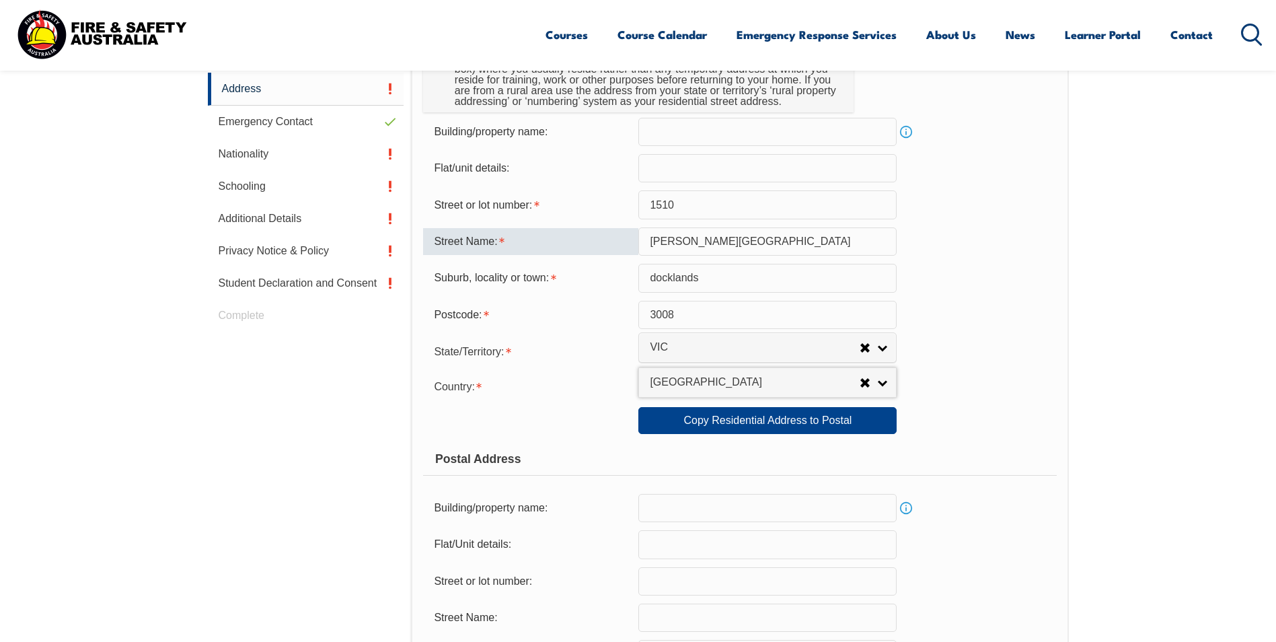
click at [652, 241] on input "Collins Street" at bounding box center [767, 241] width 258 height 28
type input "[STREET_ADDRESS][PERSON_NAME]"
click at [775, 424] on link "Copy Residential Address to Postal" at bounding box center [767, 420] width 258 height 27
type input "1510"
type input "[STREET_ADDRESS][PERSON_NAME]"
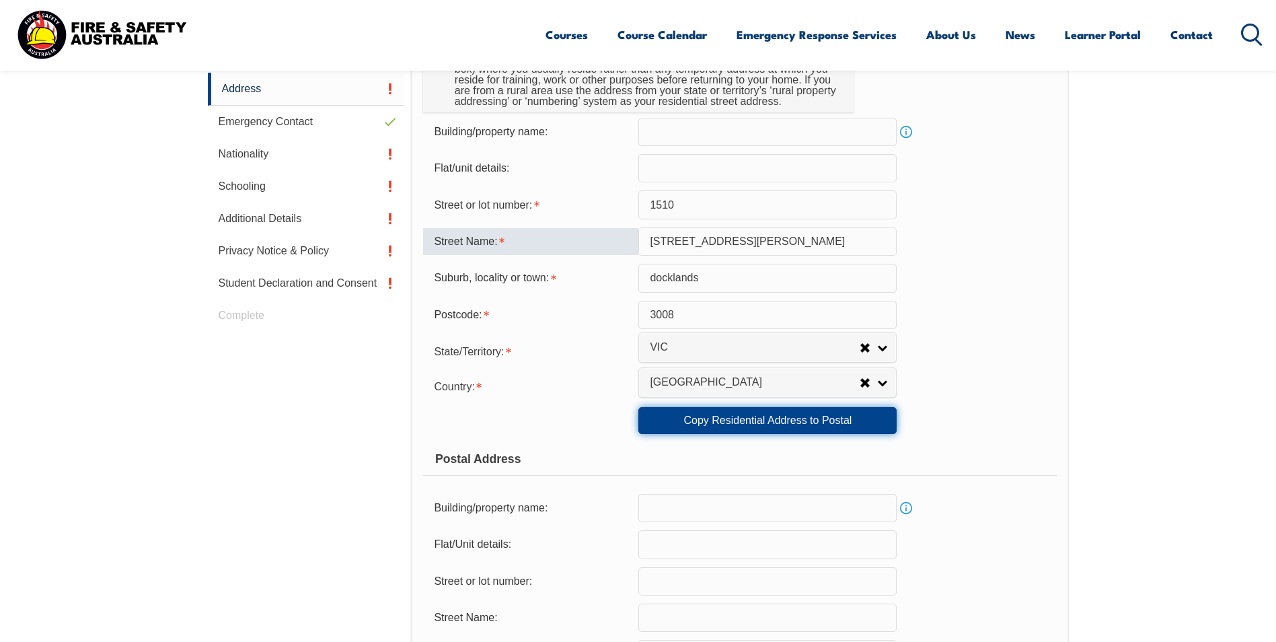
type input "docklands"
select select "VIC"
type input "3008"
select select "1101"
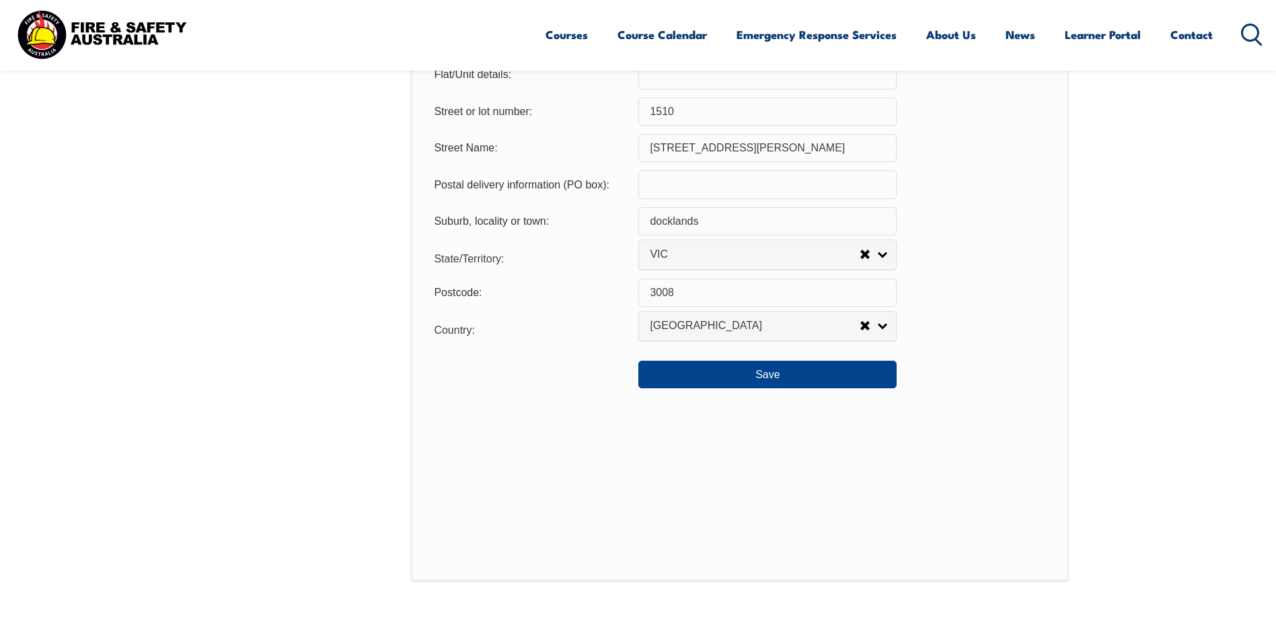
scroll to position [972, 0]
click at [727, 379] on button "Save" at bounding box center [767, 372] width 258 height 27
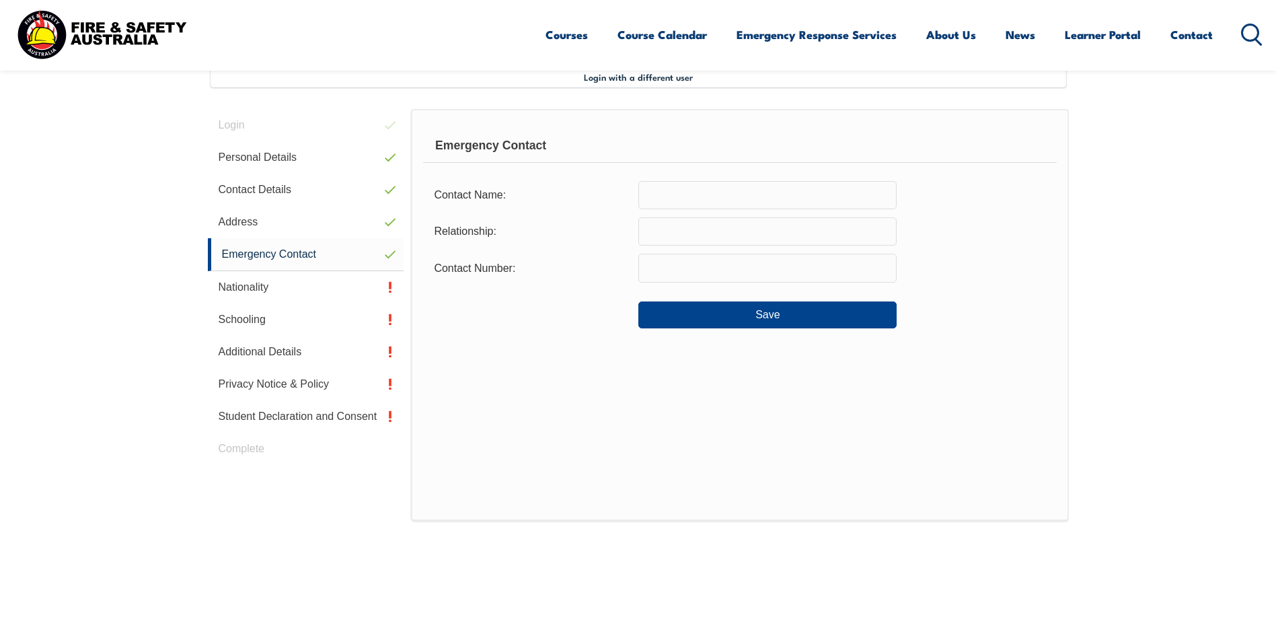
scroll to position [366, 0]
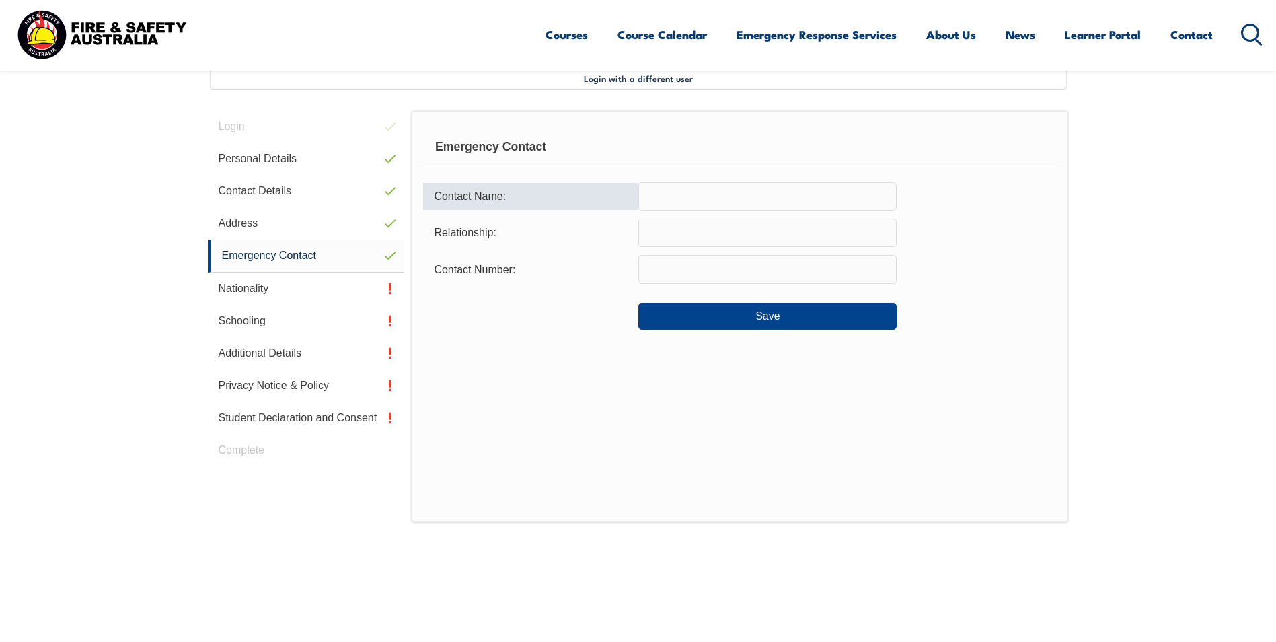
click at [686, 206] on input "text" at bounding box center [767, 196] width 258 height 28
type input "[PERSON_NAME]"
click at [696, 228] on input "text" at bounding box center [767, 233] width 258 height 28
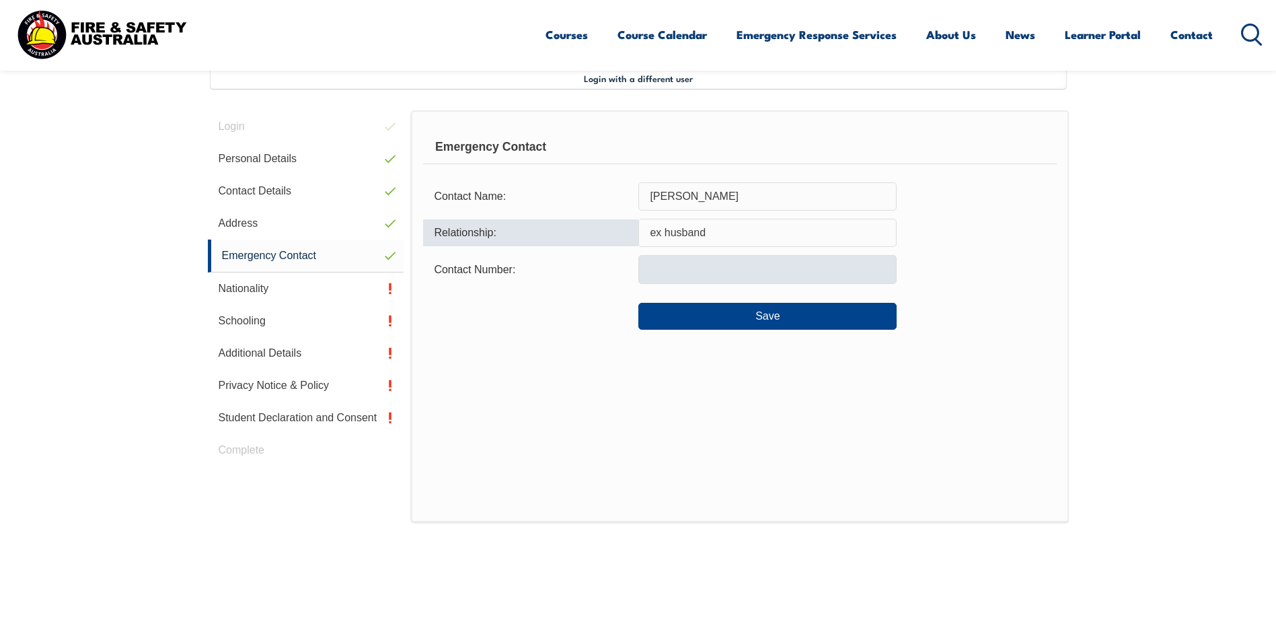
type input "ex husband"
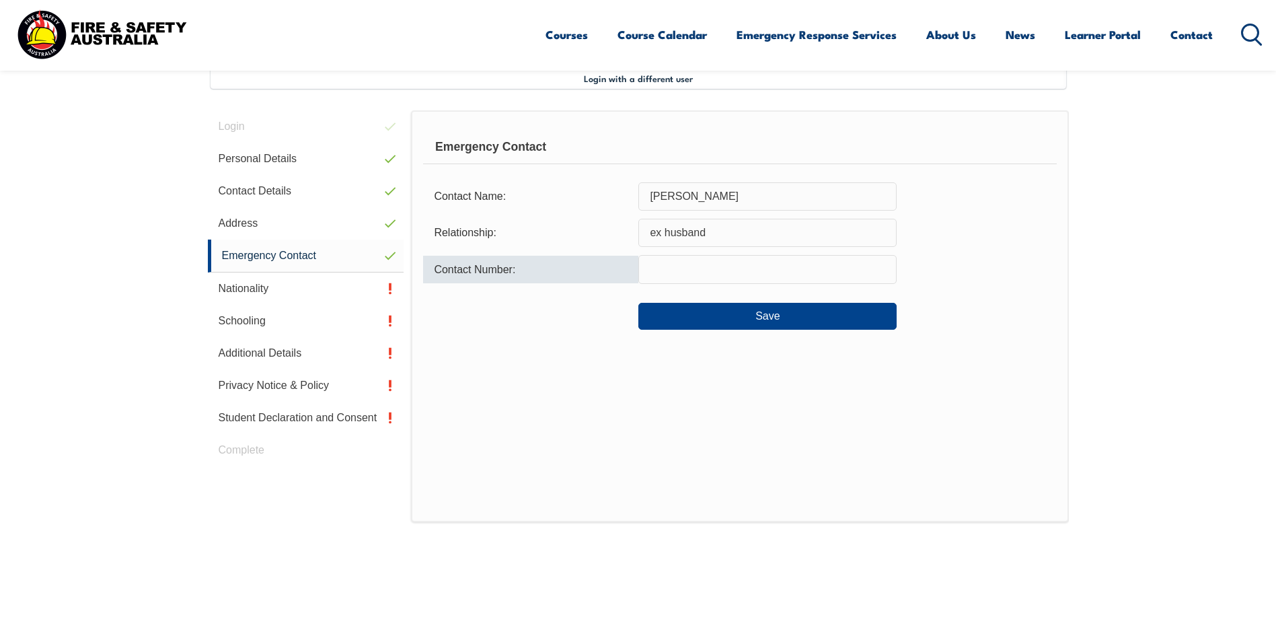
click at [683, 262] on input "text" at bounding box center [767, 269] width 258 height 28
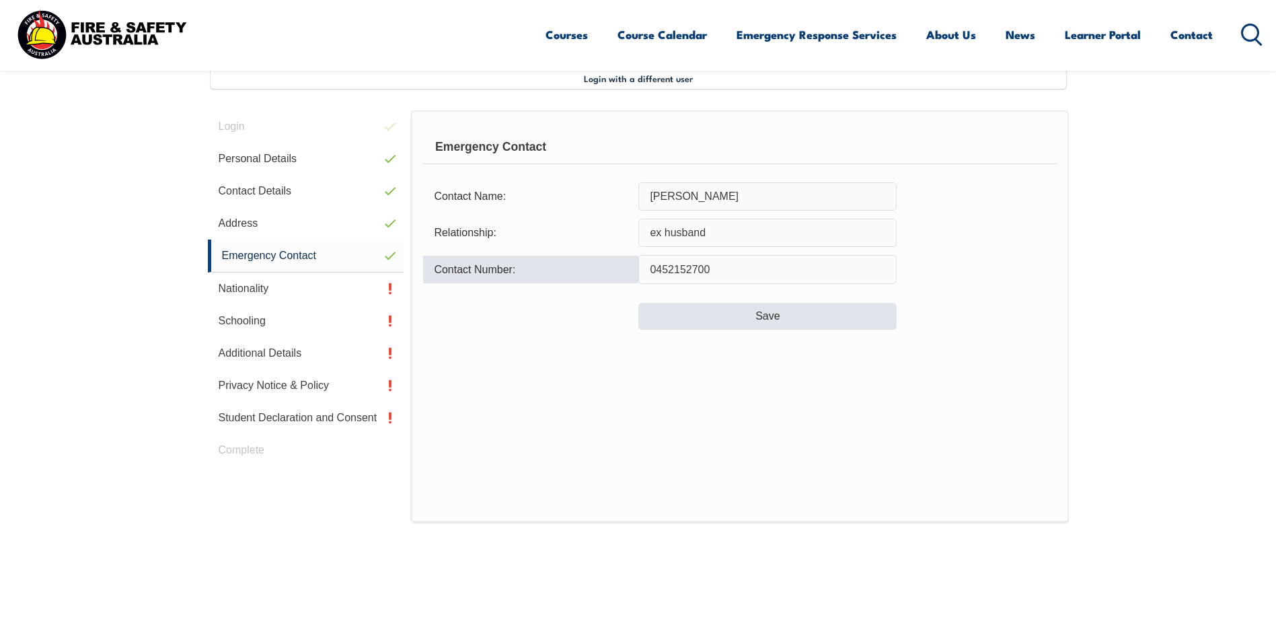
type input "0452152700"
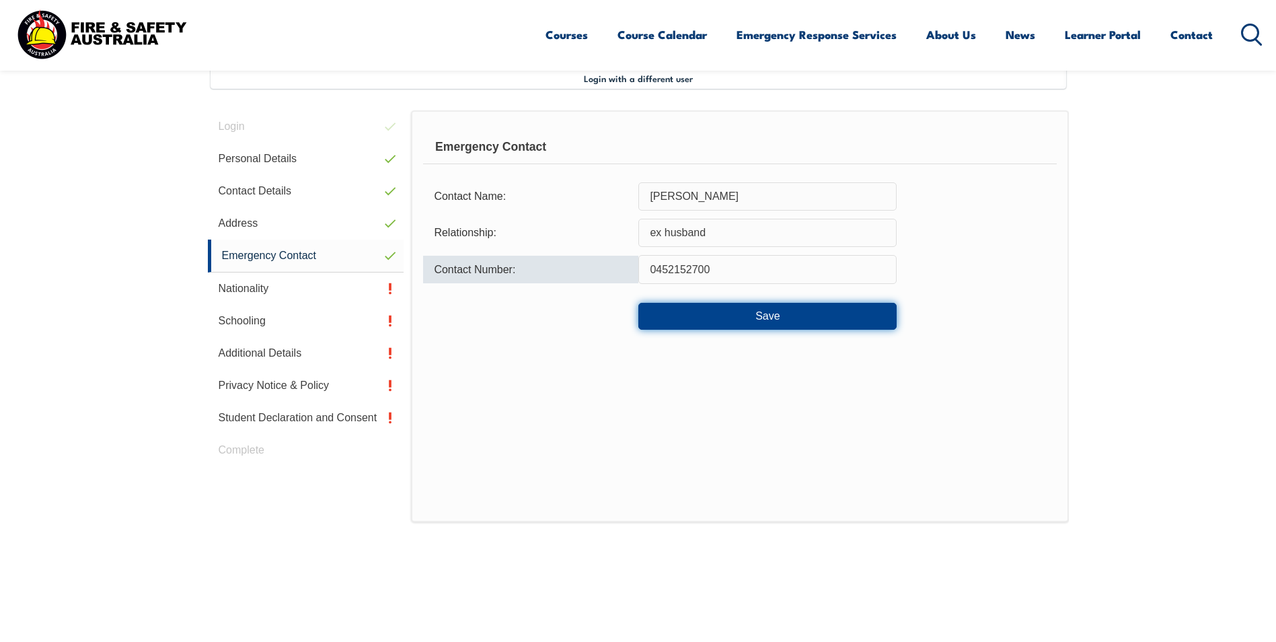
click at [773, 321] on button "Save" at bounding box center [767, 316] width 258 height 27
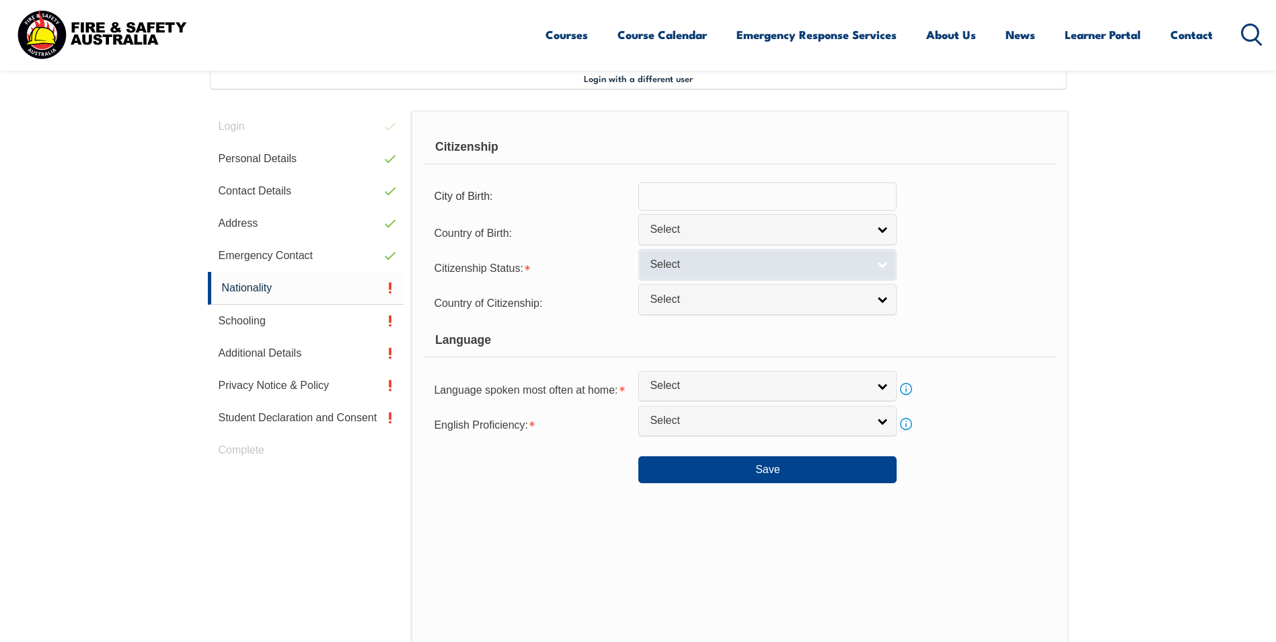
click at [781, 259] on span "Select" at bounding box center [759, 265] width 218 height 14
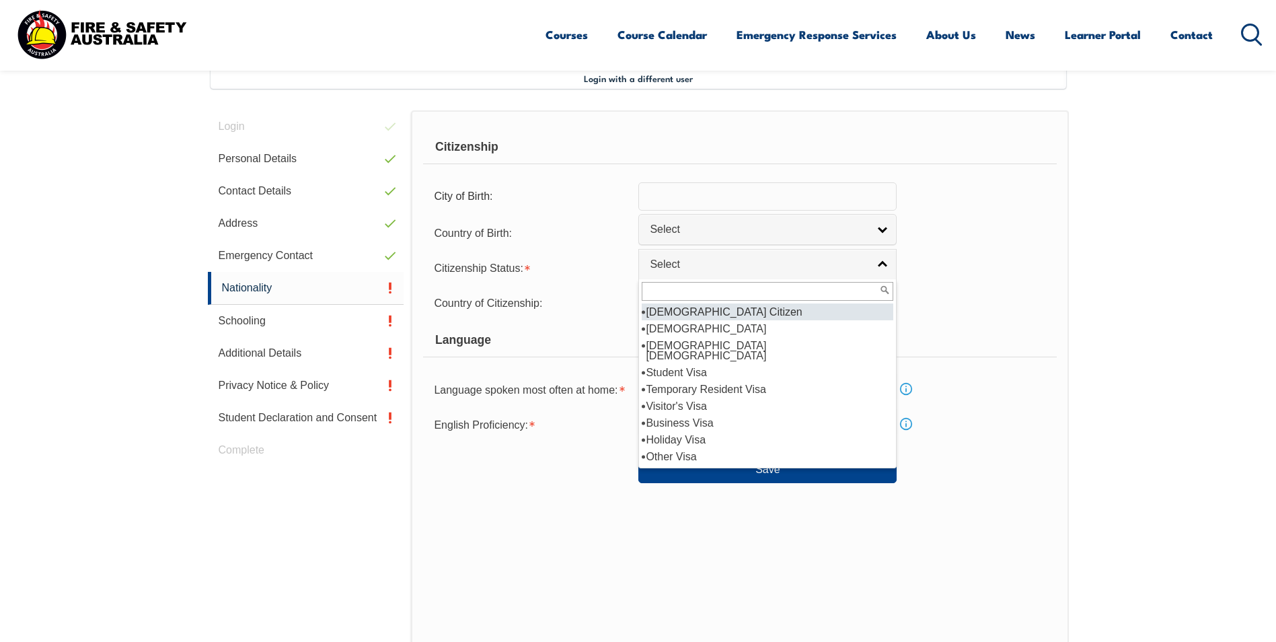
click at [744, 314] on li "[DEMOGRAPHIC_DATA] Citizen" at bounding box center [767, 311] width 251 height 17
select select "1"
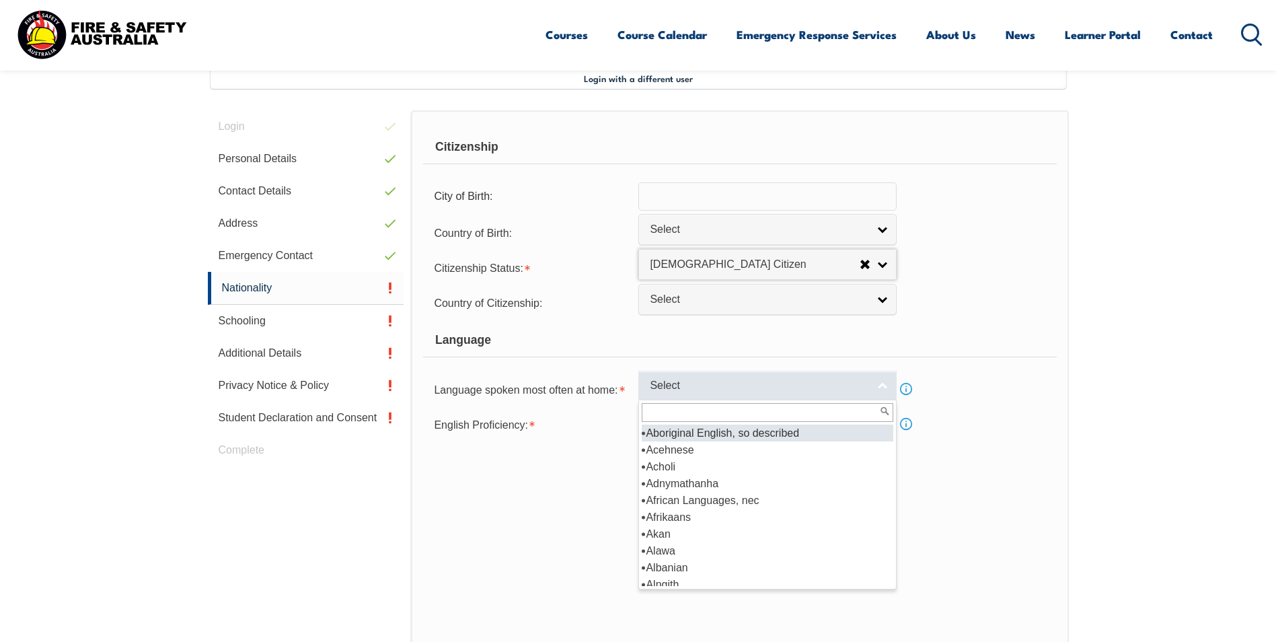
click at [772, 382] on span "Select" at bounding box center [759, 386] width 218 height 14
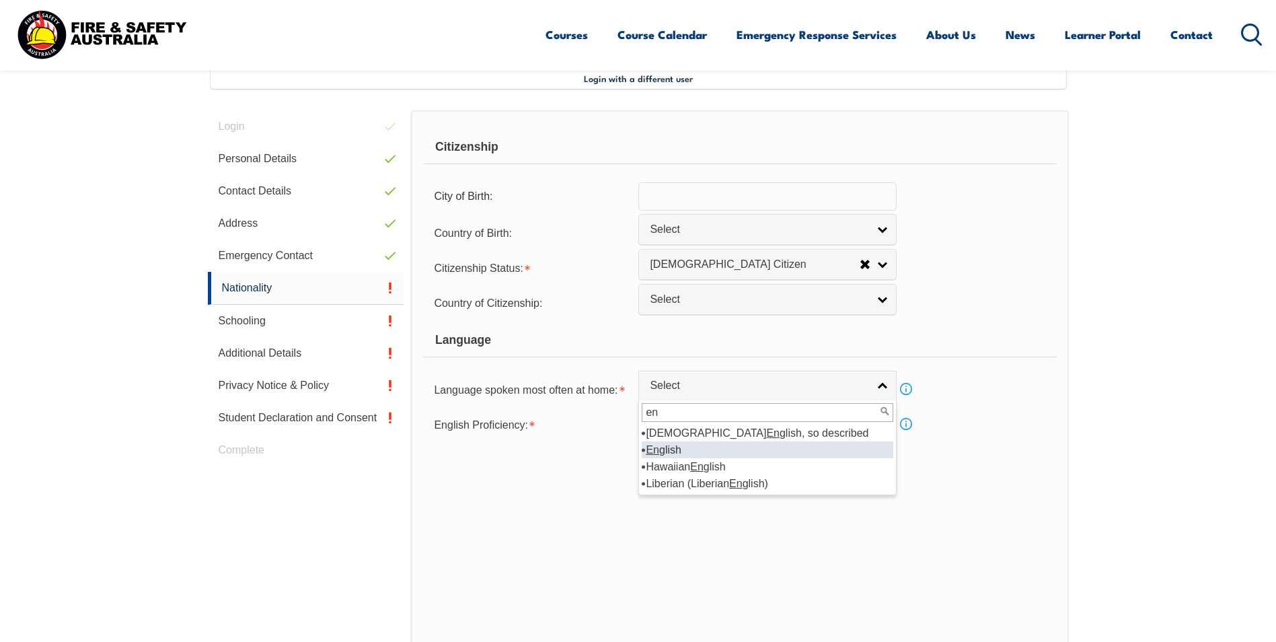
type input "en"
click at [660, 453] on li "En glish" at bounding box center [767, 449] width 251 height 17
select select "1201"
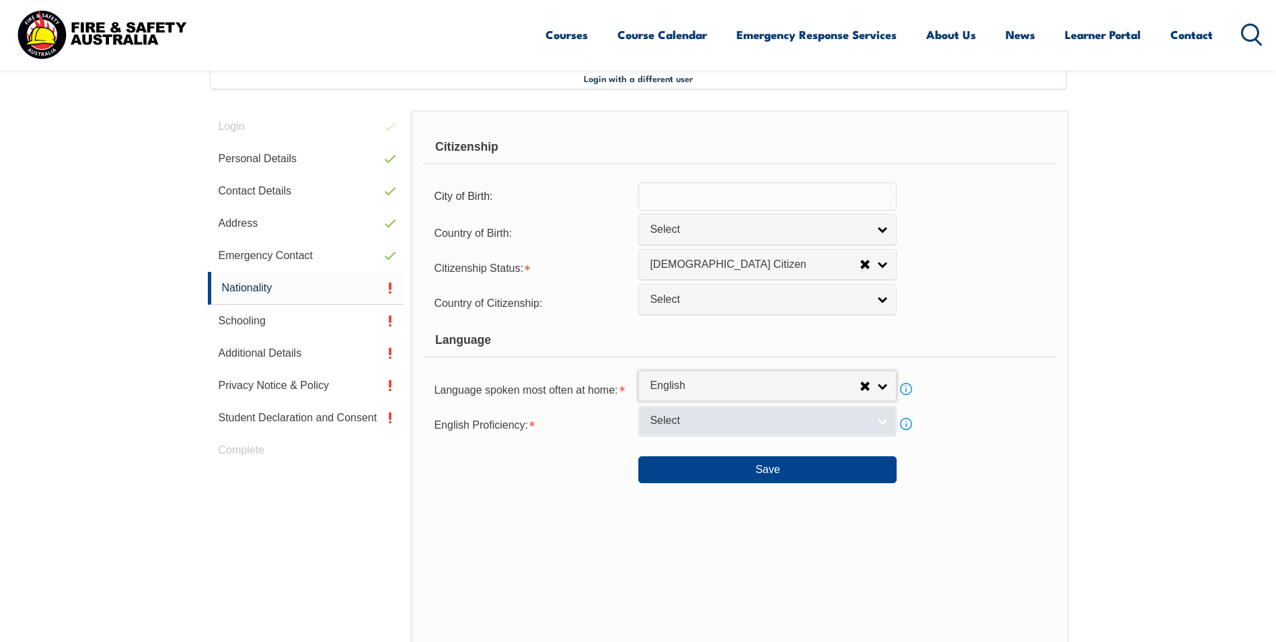
click at [689, 418] on span "Select" at bounding box center [759, 421] width 218 height 14
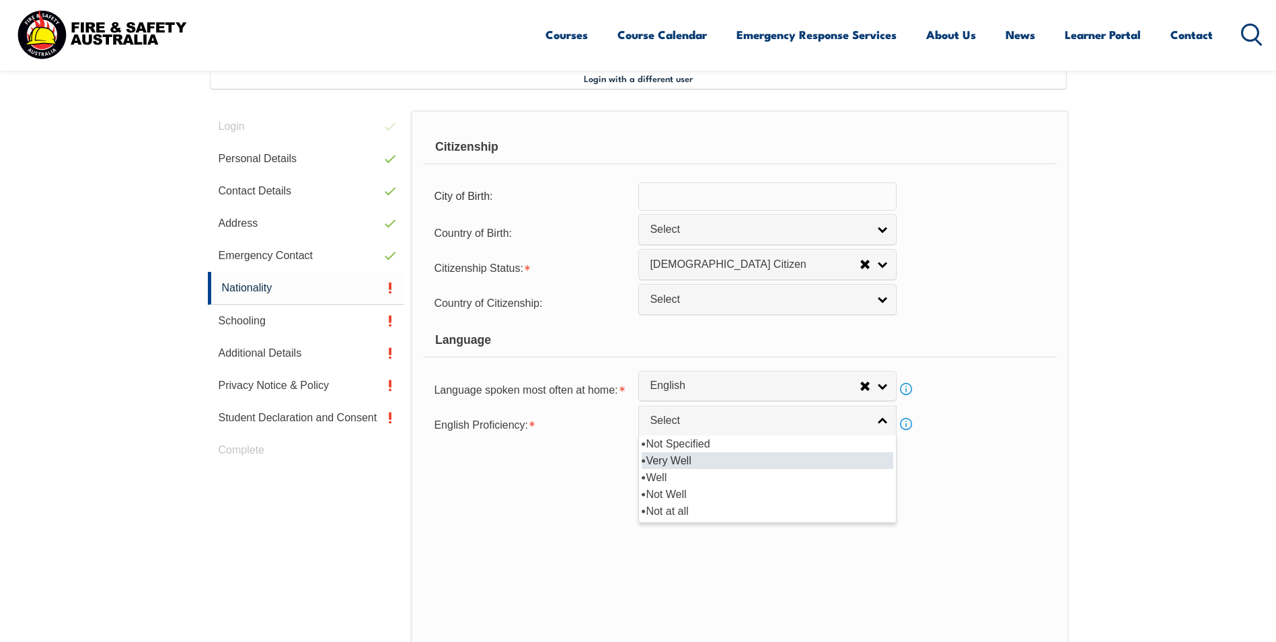
click at [694, 461] on li "Very Well" at bounding box center [767, 460] width 251 height 17
select select "1"
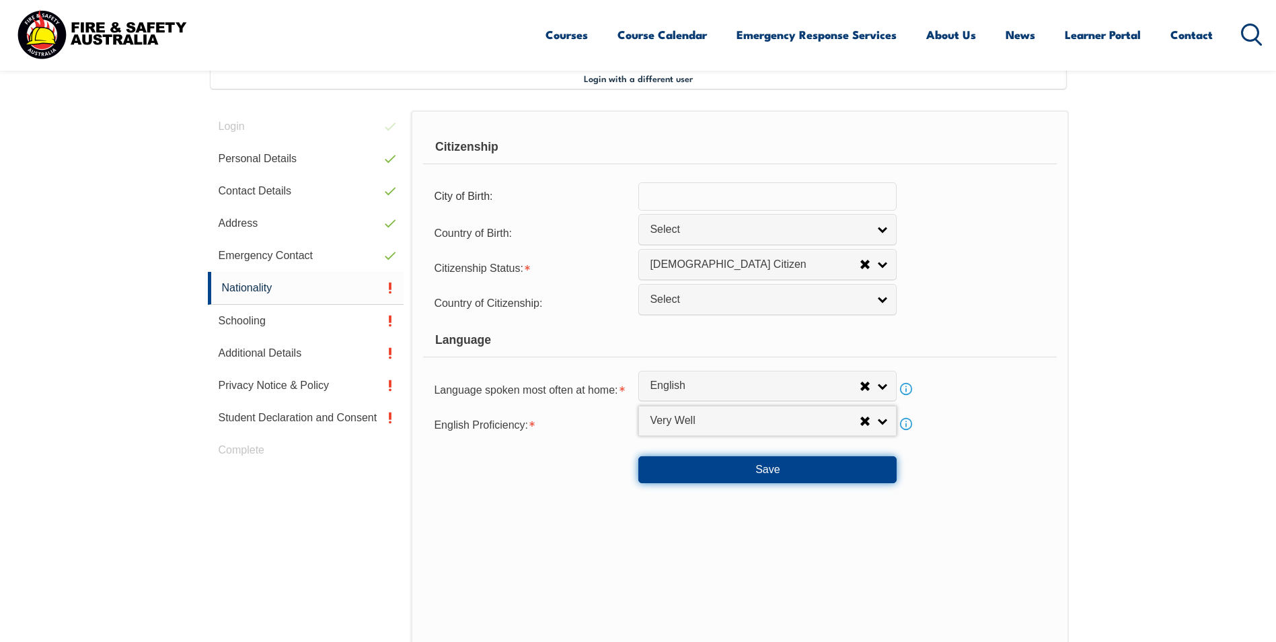
click at [731, 474] on button "Save" at bounding box center [767, 469] width 258 height 27
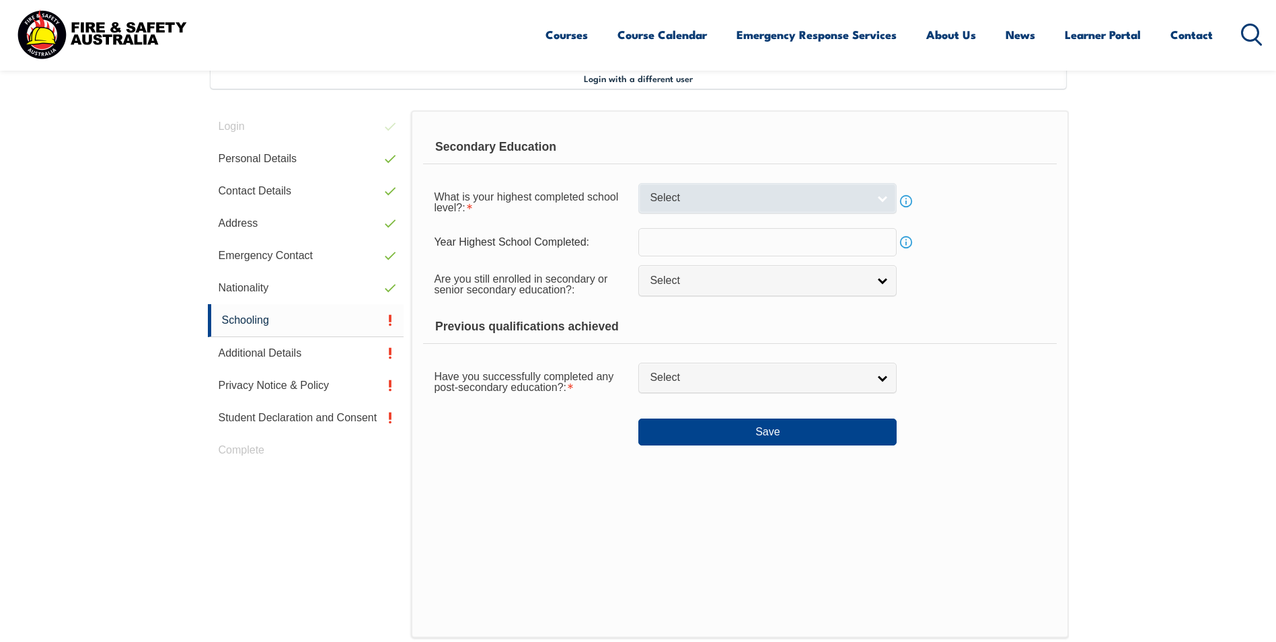
click at [736, 195] on span "Select" at bounding box center [759, 198] width 218 height 14
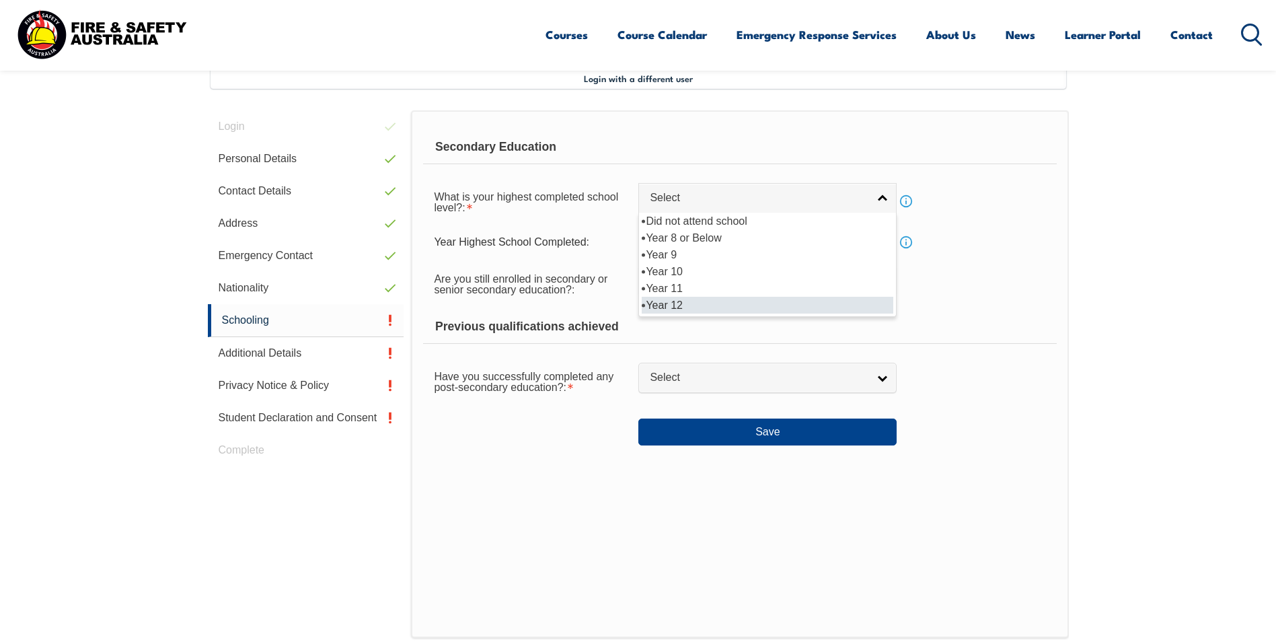
click at [723, 306] on li "Year 12" at bounding box center [767, 305] width 251 height 17
select select "12"
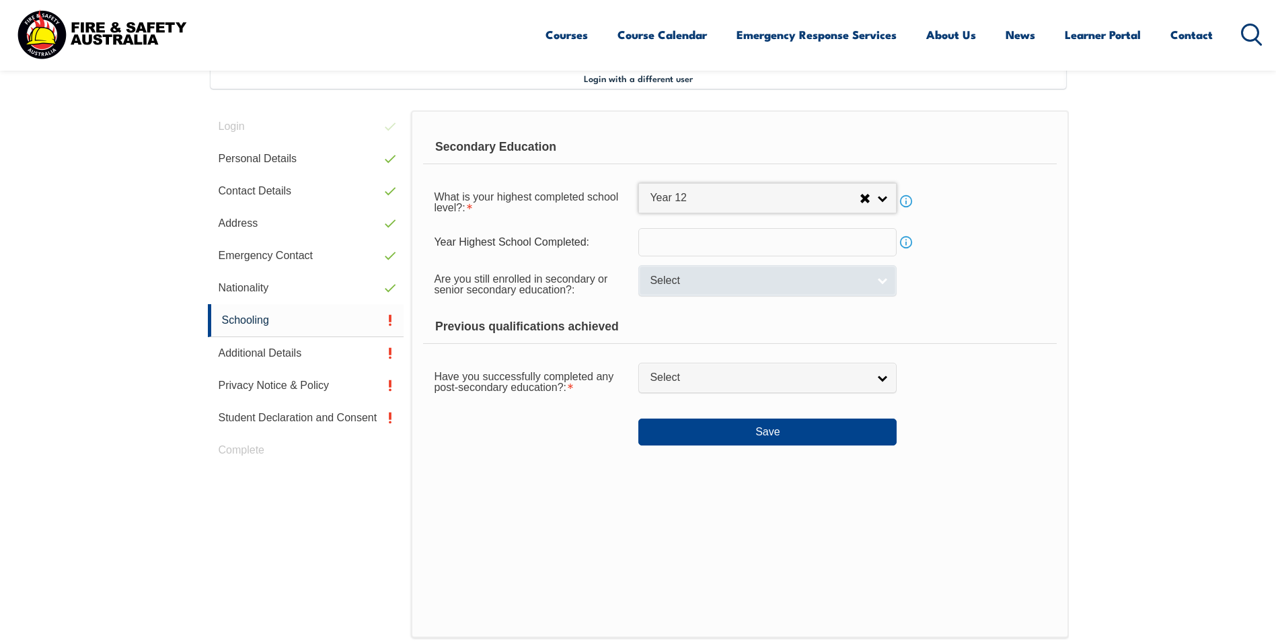
click at [781, 293] on link "Select" at bounding box center [767, 280] width 258 height 30
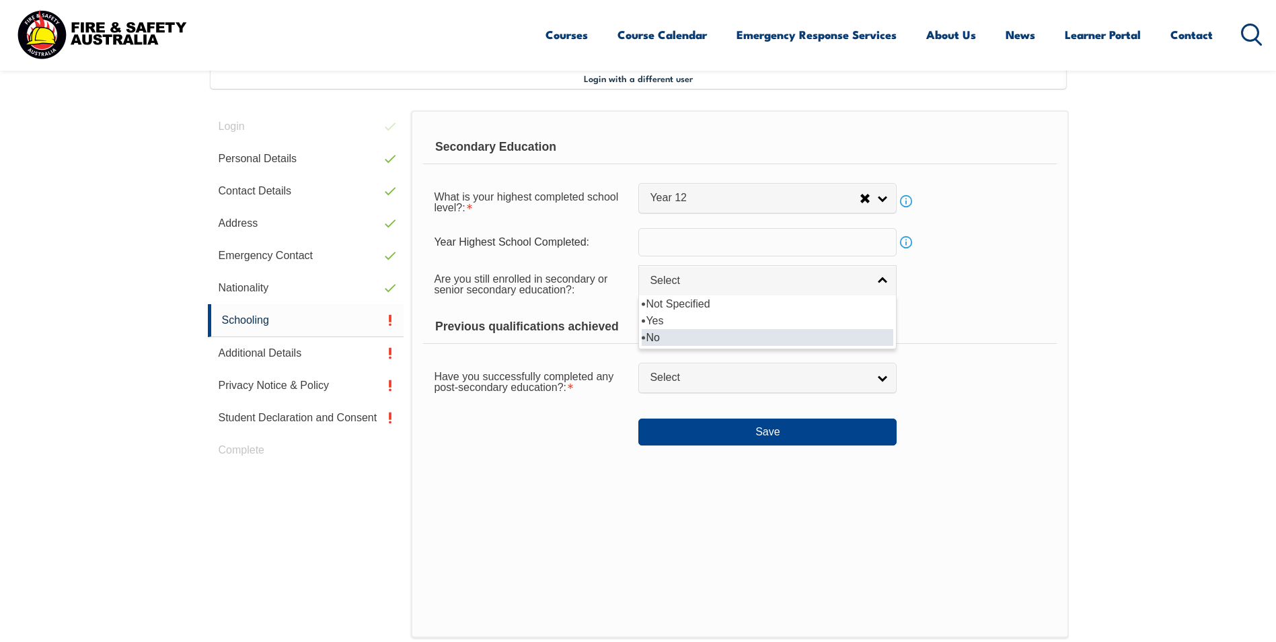
click at [758, 338] on li "No" at bounding box center [767, 337] width 251 height 17
select select "false"
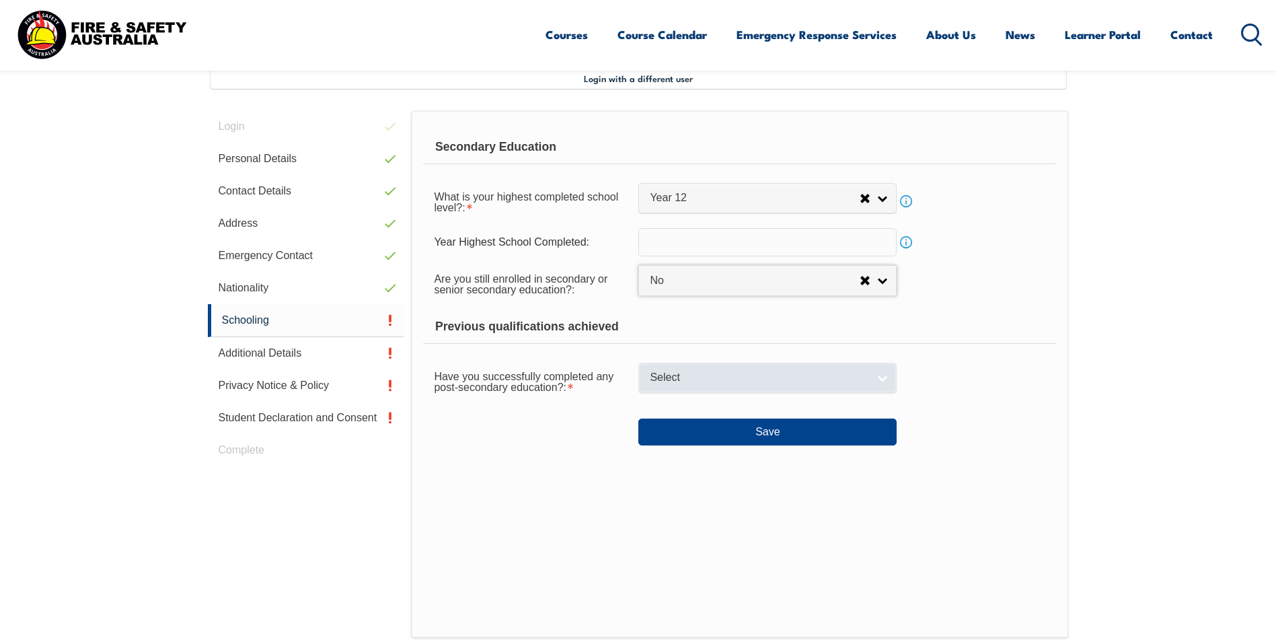
click at [740, 383] on span "Select" at bounding box center [759, 378] width 218 height 14
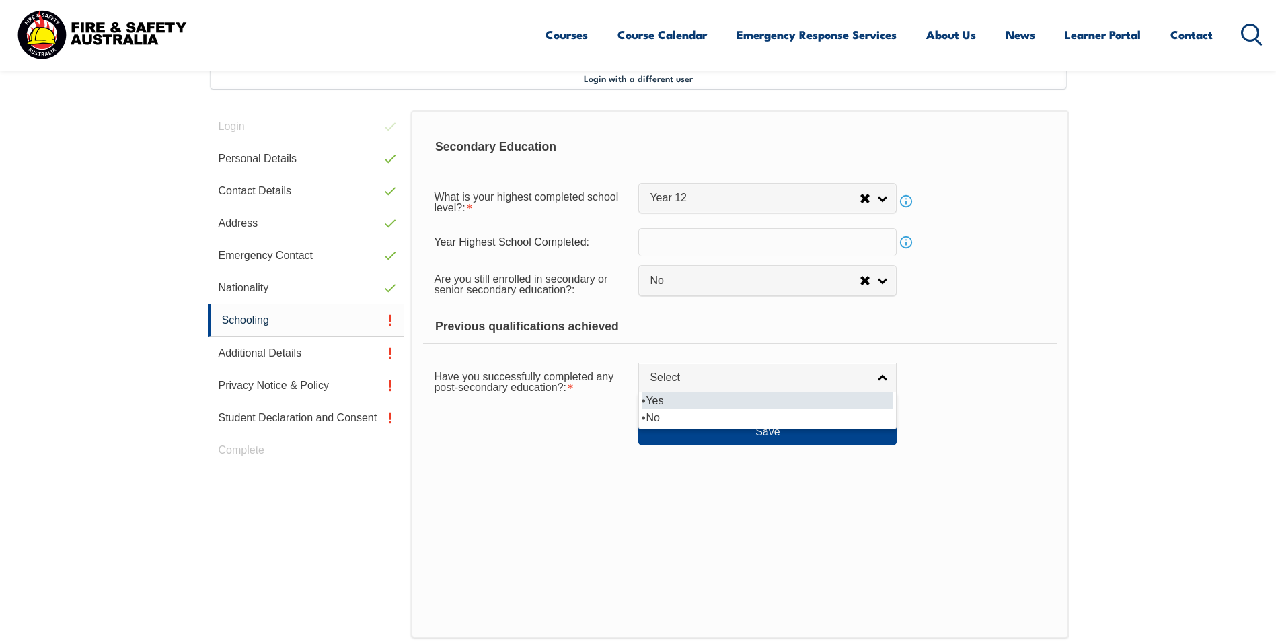
click at [728, 405] on li "Yes" at bounding box center [767, 400] width 251 height 17
select select "true"
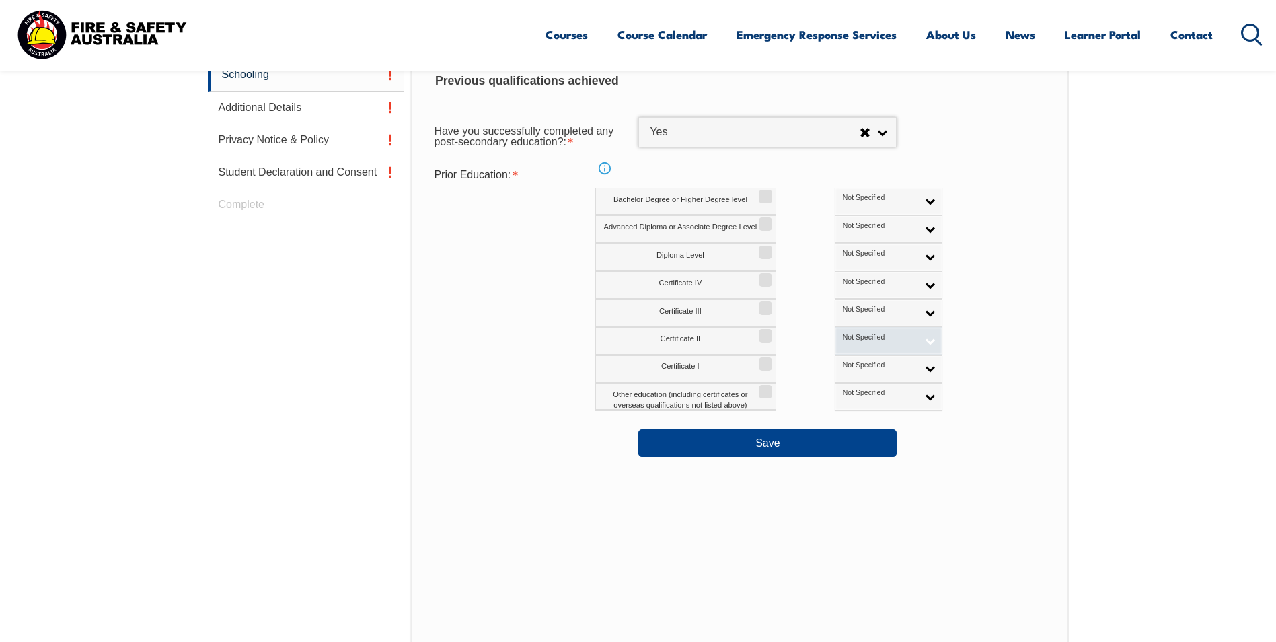
scroll to position [635, 0]
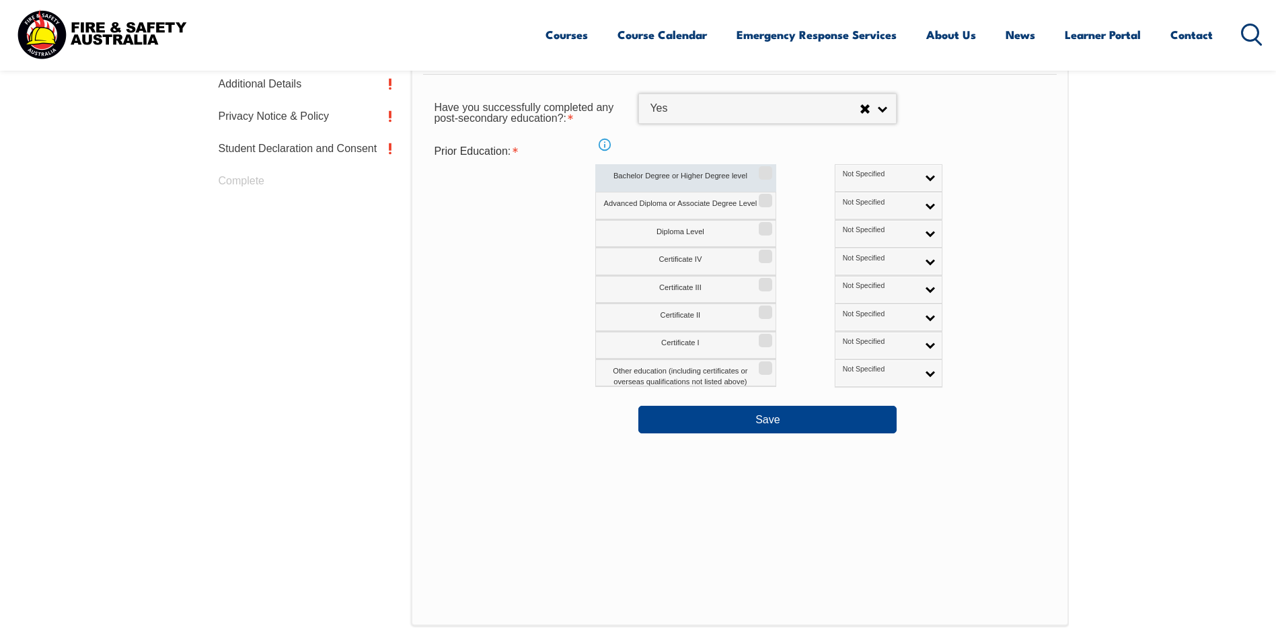
click at [644, 174] on label "Bachelor Degree or Higher Degree level" at bounding box center [685, 178] width 181 height 28
click at [759, 169] on input "Bachelor Degree or Higher Degree level" at bounding box center [763, 167] width 8 height 1
checkbox input "true"
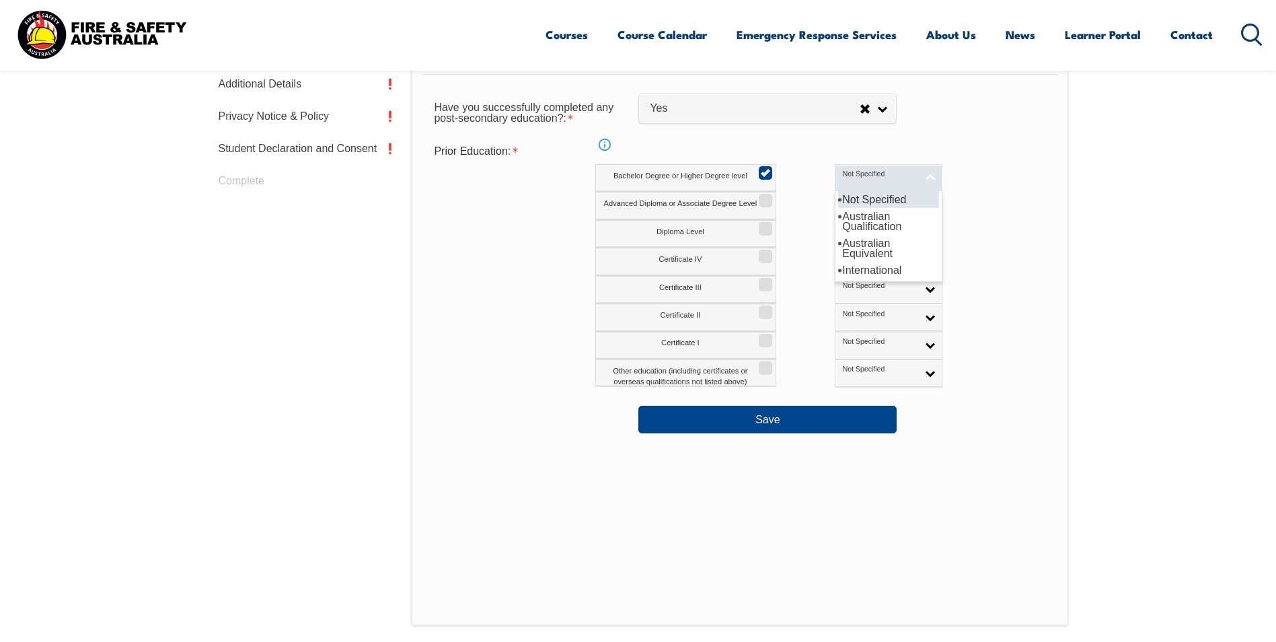
click at [869, 173] on link "Not Specified" at bounding box center [889, 178] width 108 height 28
click at [871, 176] on link "Not Specified" at bounding box center [889, 178] width 108 height 28
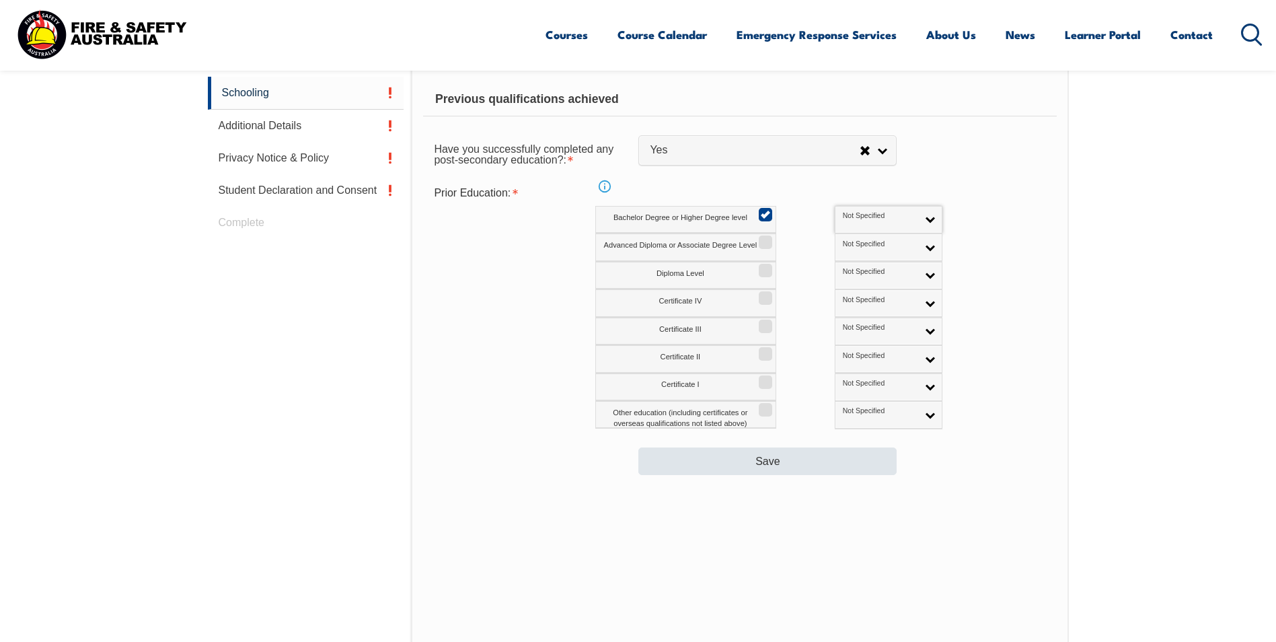
scroll to position [568, 0]
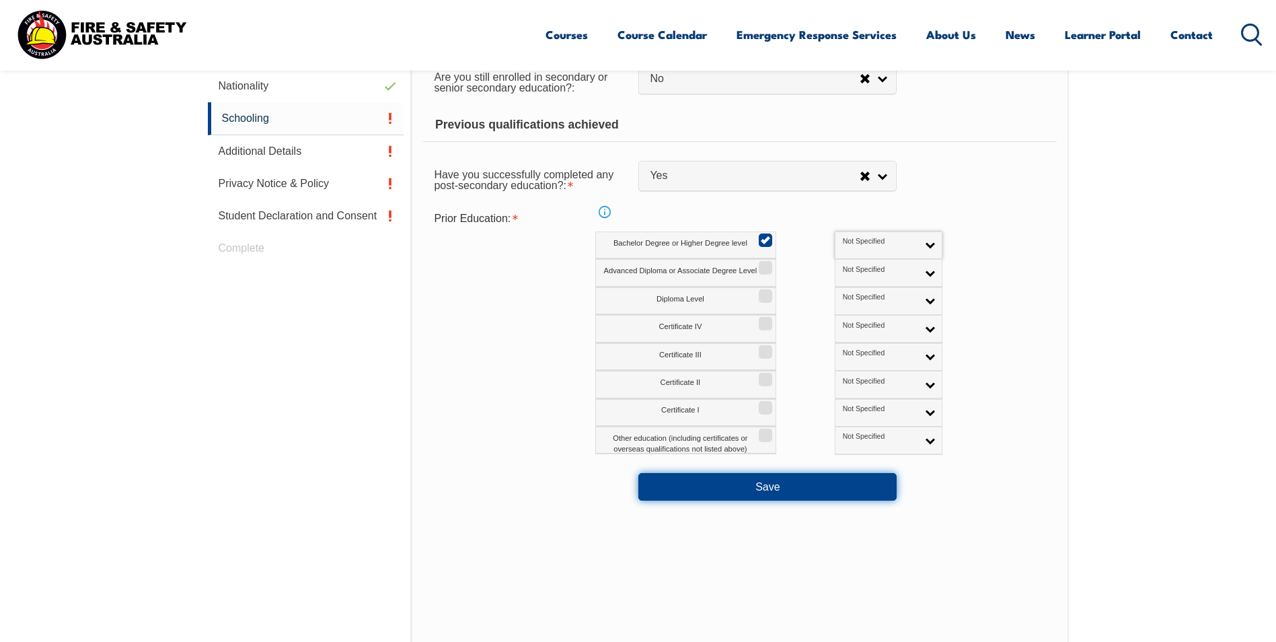
click at [803, 486] on button "Save" at bounding box center [767, 486] width 258 height 27
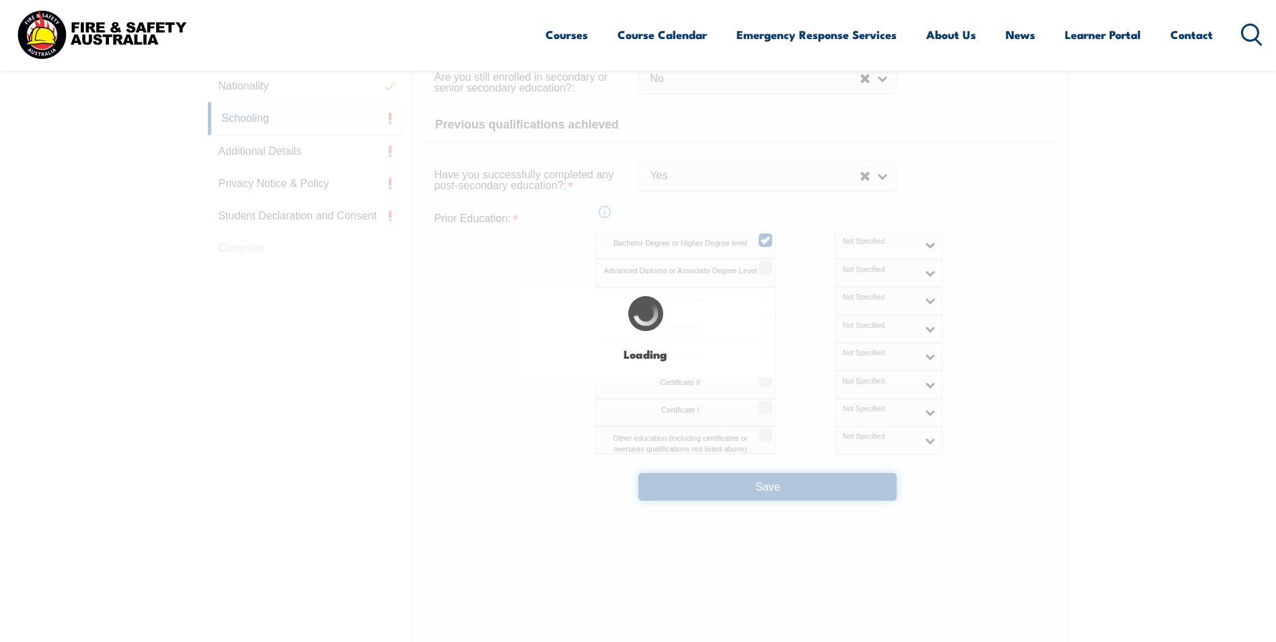
select select
select select "false"
select select "true"
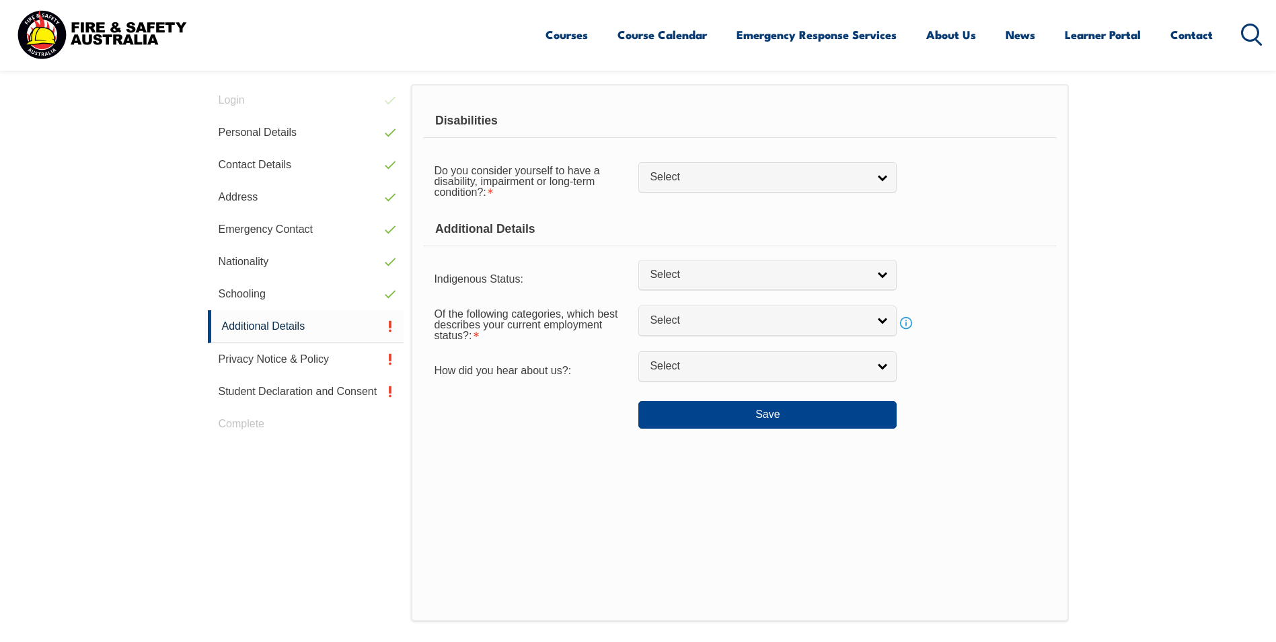
scroll to position [366, 0]
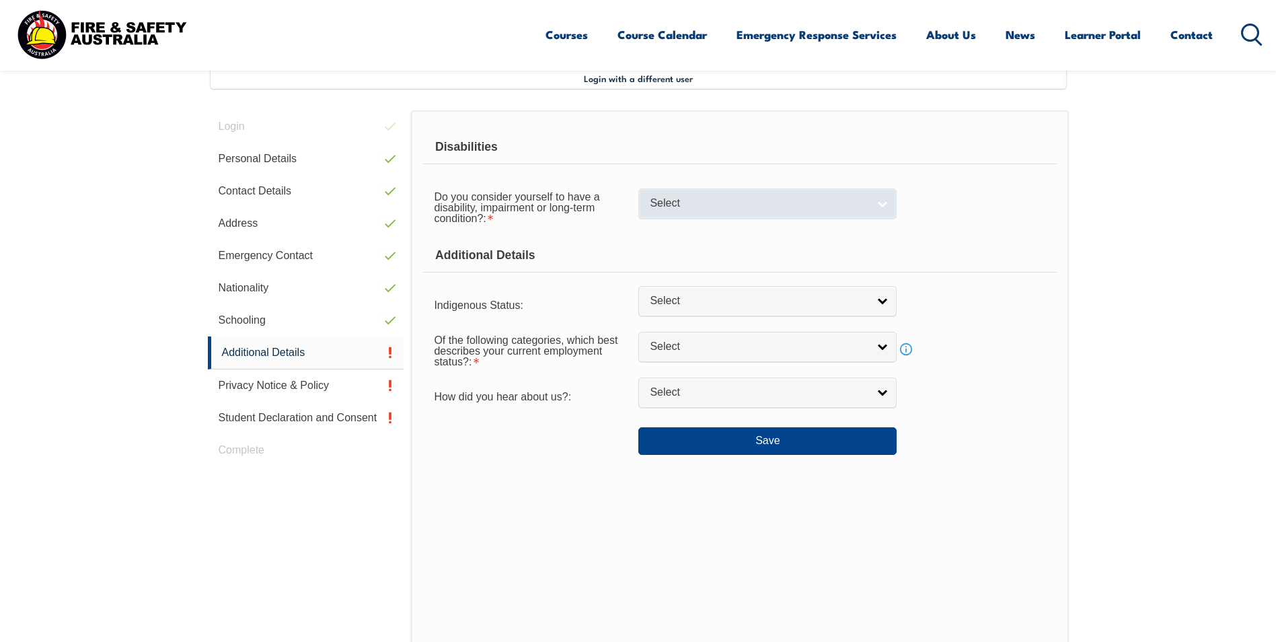
click at [733, 207] on span "Select" at bounding box center [759, 203] width 218 height 14
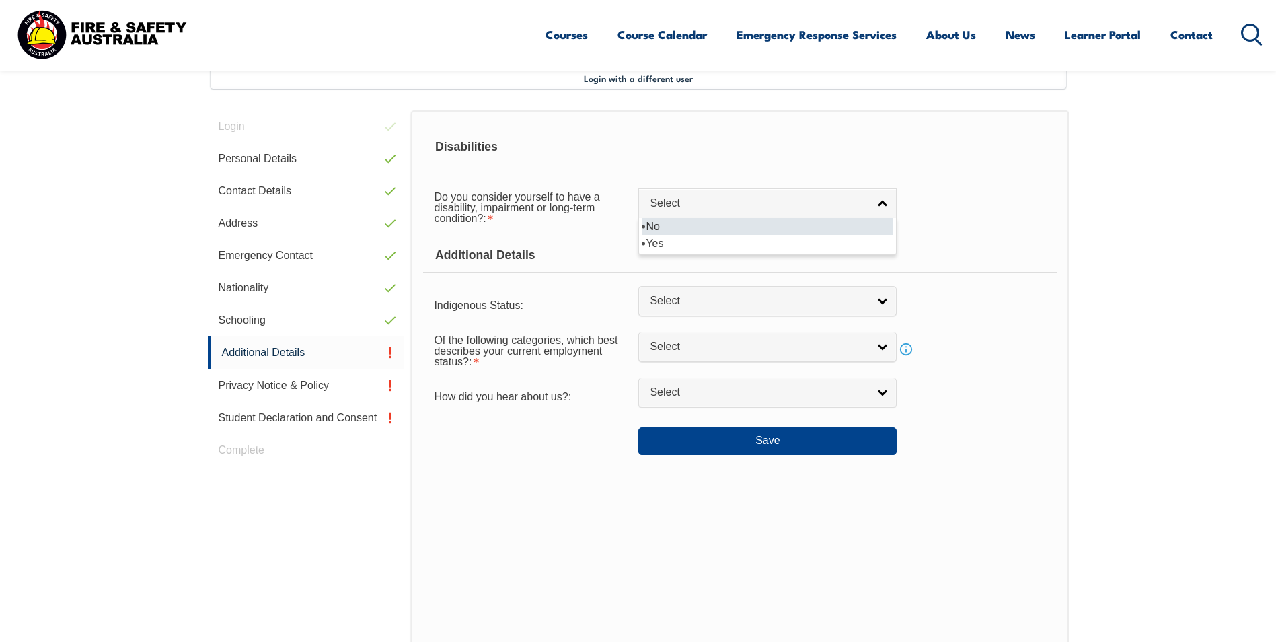
click at [706, 227] on li "No" at bounding box center [767, 226] width 251 height 17
select select "false"
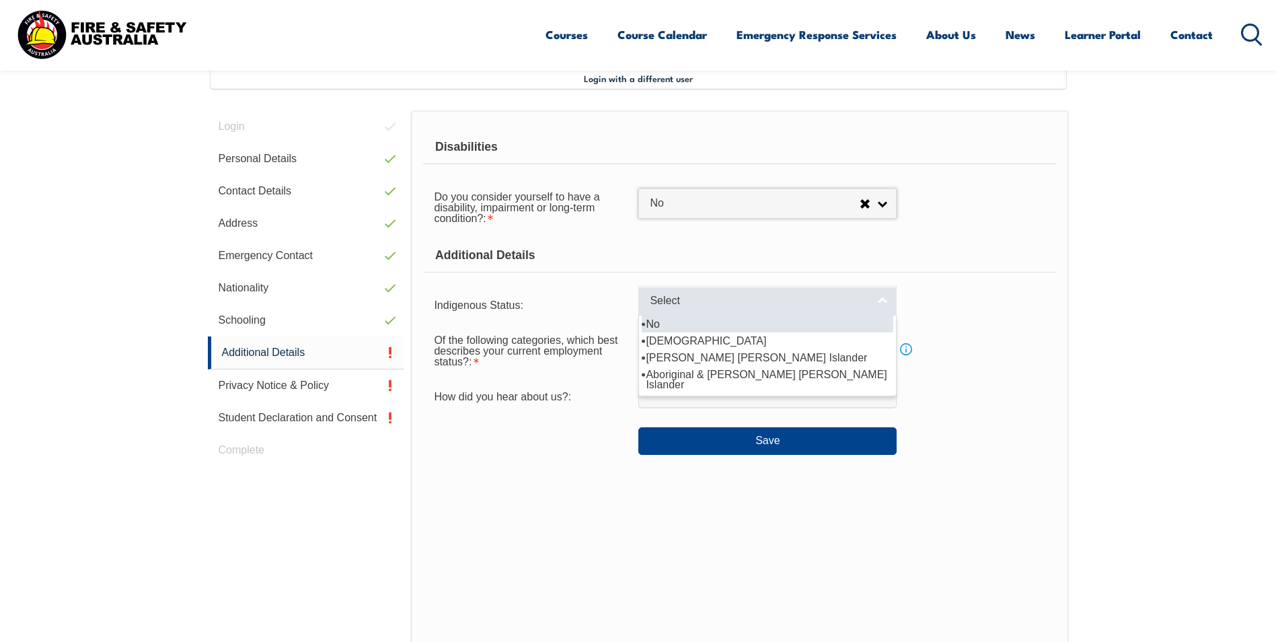
click at [725, 304] on span "Select" at bounding box center [759, 301] width 218 height 14
click at [703, 325] on li "No" at bounding box center [767, 323] width 251 height 17
select select "4"
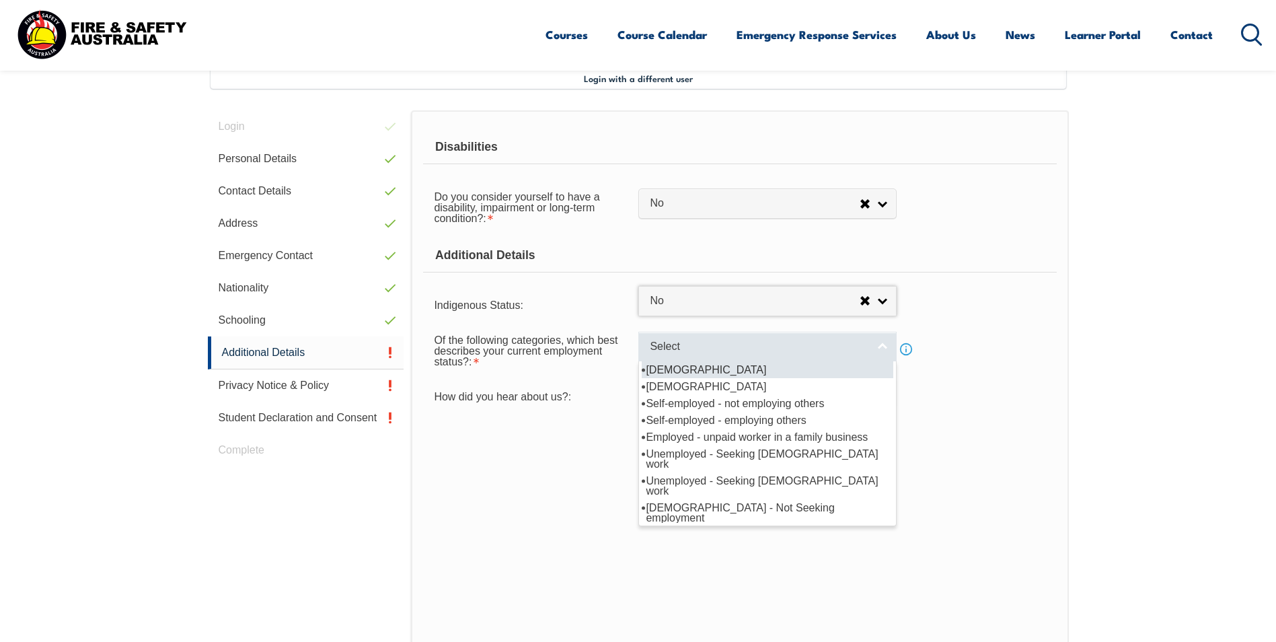
click at [765, 352] on span "Select" at bounding box center [759, 347] width 218 height 14
click at [760, 372] on li "[DEMOGRAPHIC_DATA]" at bounding box center [767, 369] width 251 height 17
select select "1"
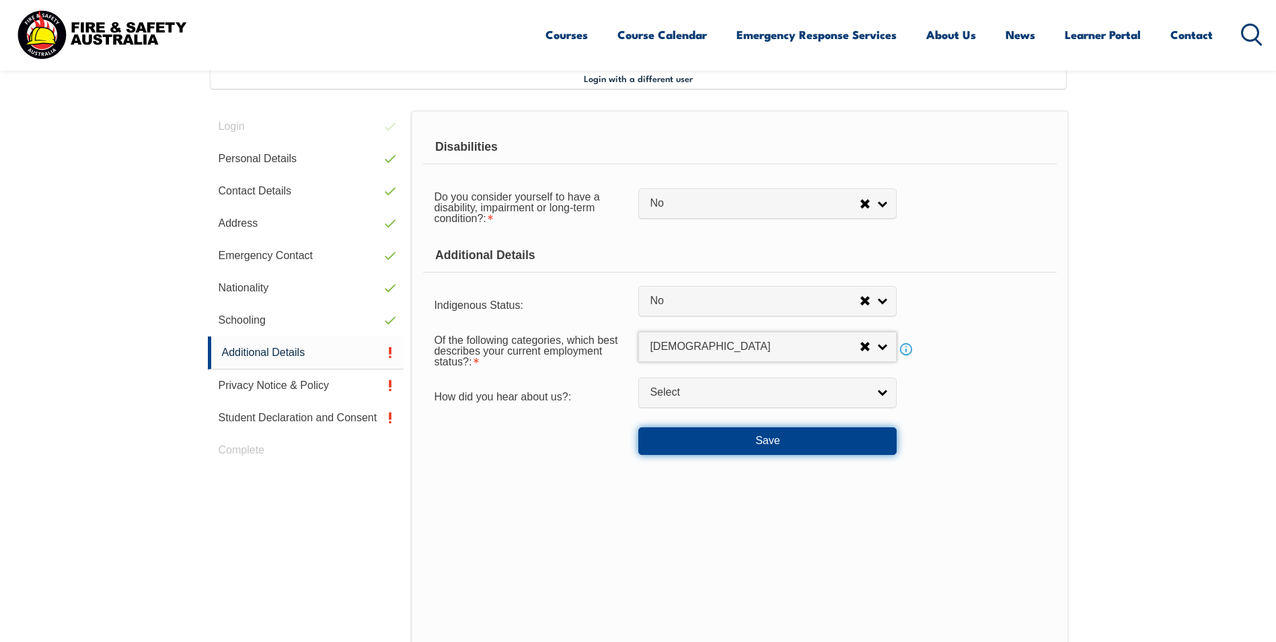
click at [838, 441] on button "Save" at bounding box center [767, 440] width 258 height 27
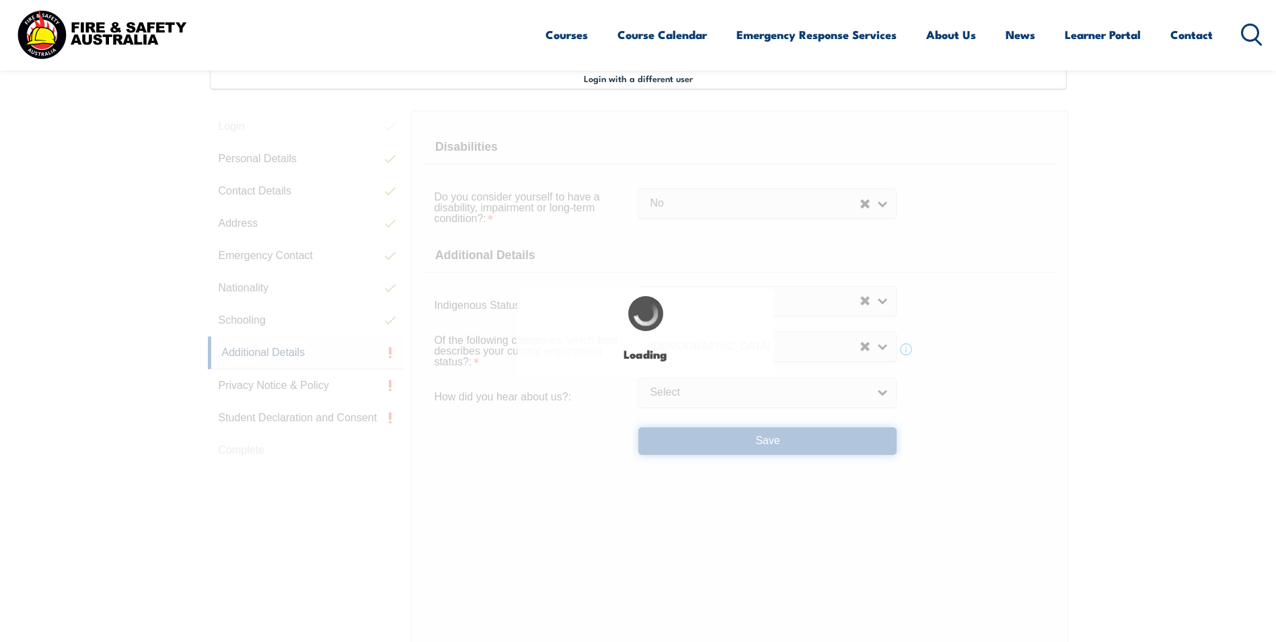
select select "false"
select select
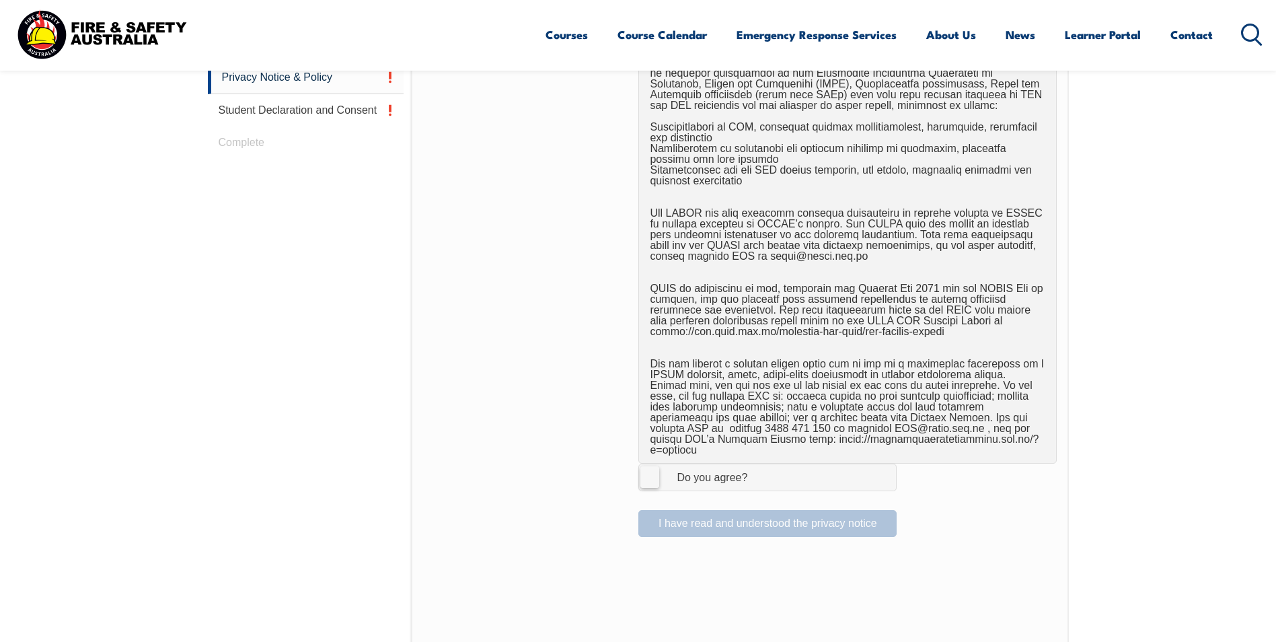
scroll to position [837, 0]
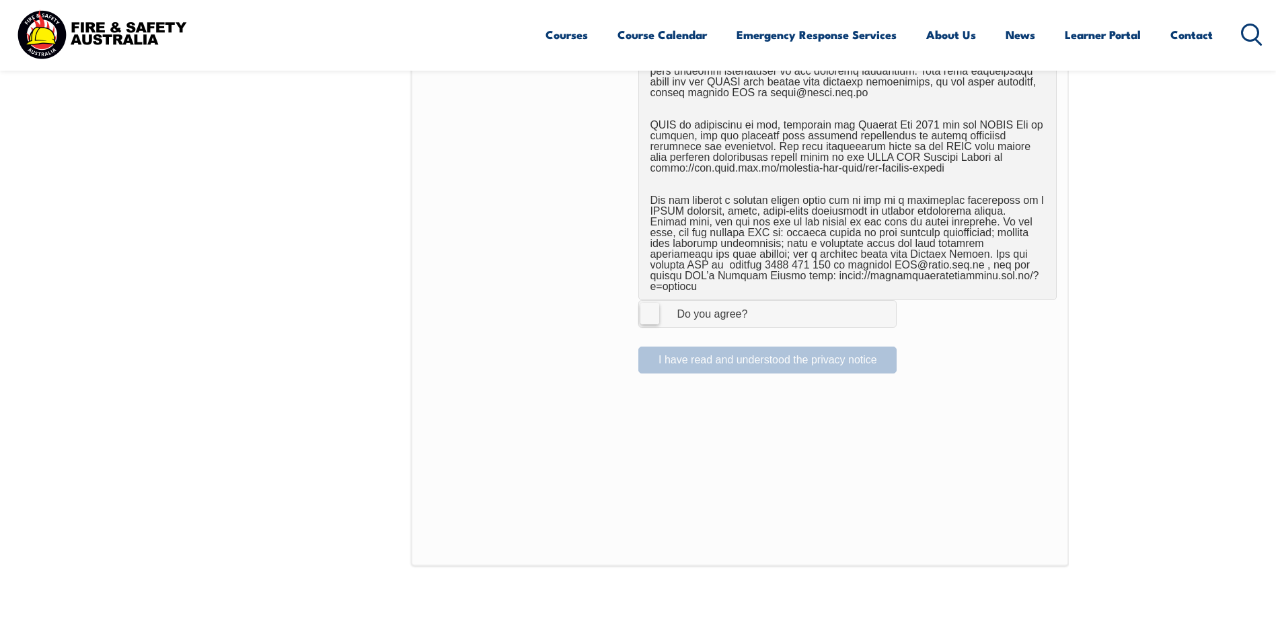
click at [650, 307] on label "I Agree Do you agree?" at bounding box center [767, 313] width 258 height 27
click at [758, 307] on input "I Agree Do you agree?" at bounding box center [769, 314] width 23 height 26
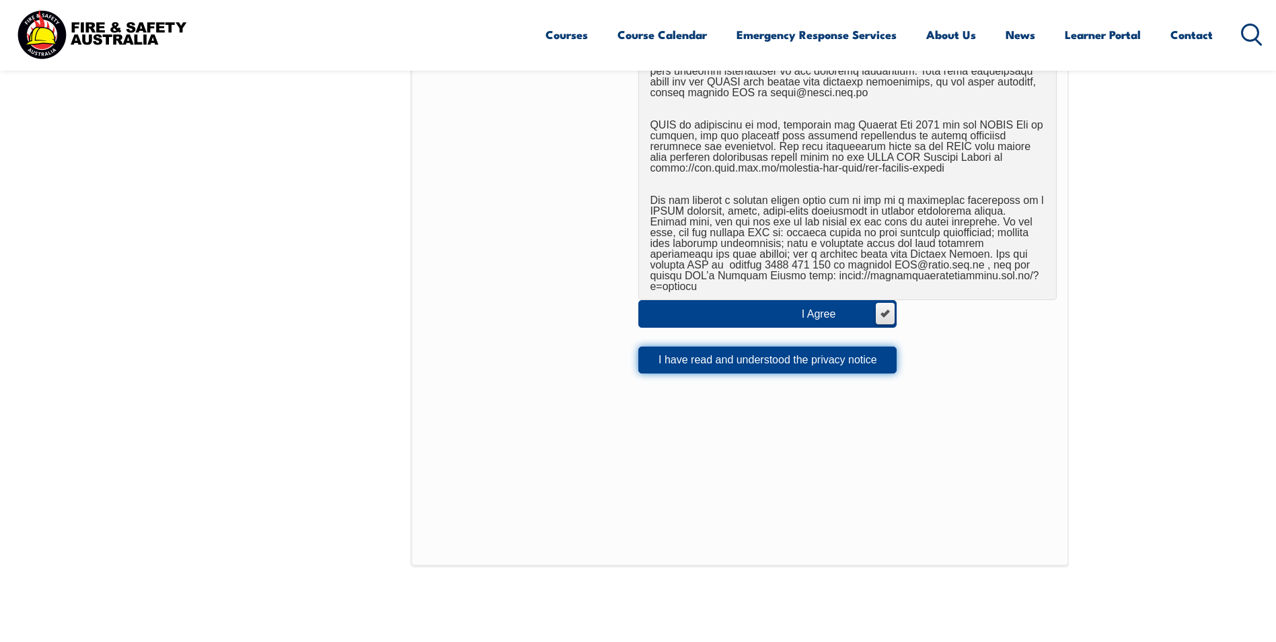
click at [744, 354] on button "I have read and understood the privacy notice" at bounding box center [767, 359] width 258 height 27
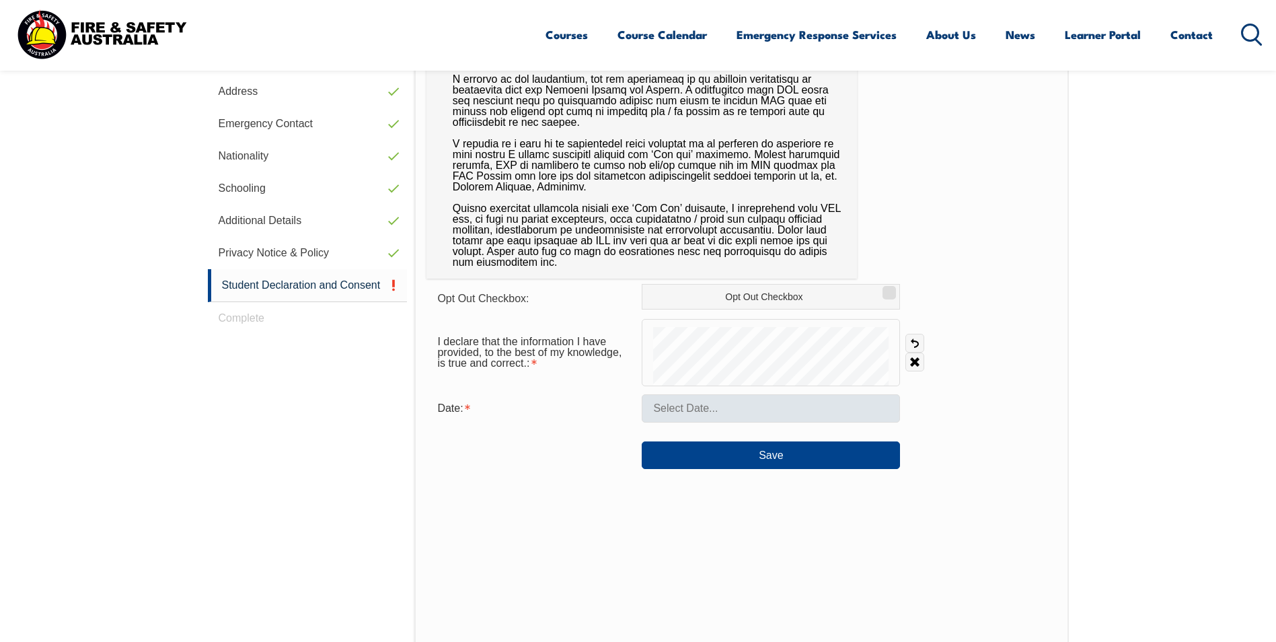
scroll to position [501, 0]
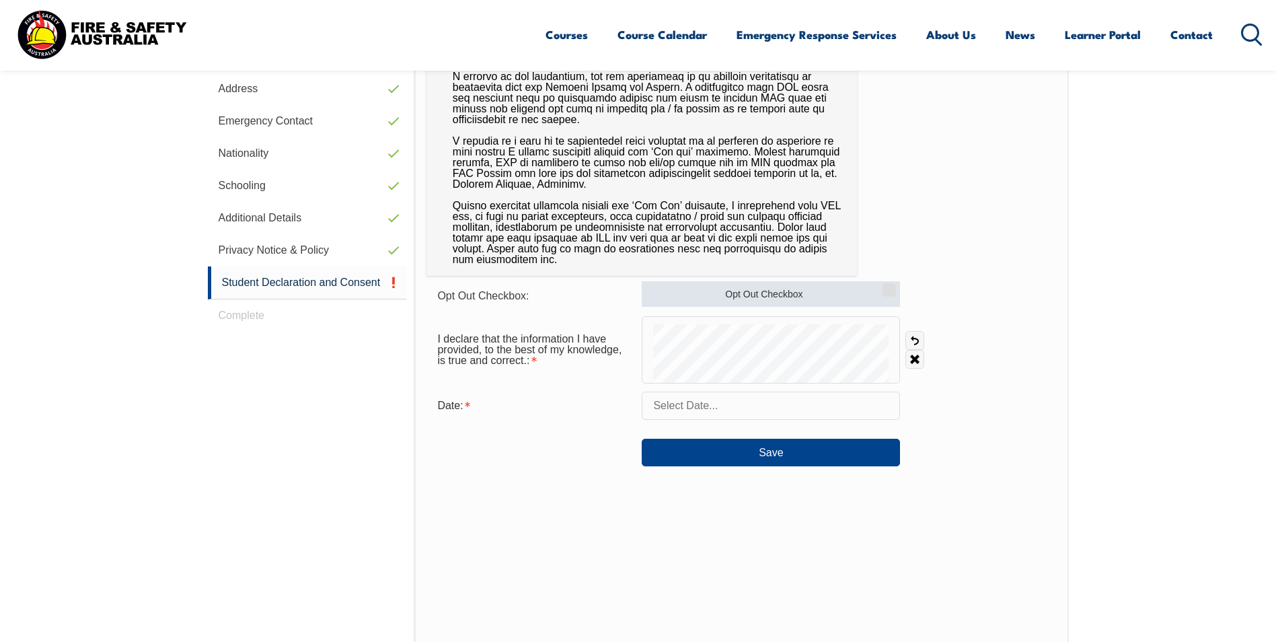
click at [850, 296] on label "Opt Out Checkbox" at bounding box center [771, 294] width 258 height 26
click at [883, 286] on input "Opt Out Checkbox" at bounding box center [887, 284] width 8 height 1
checkbox input "true"
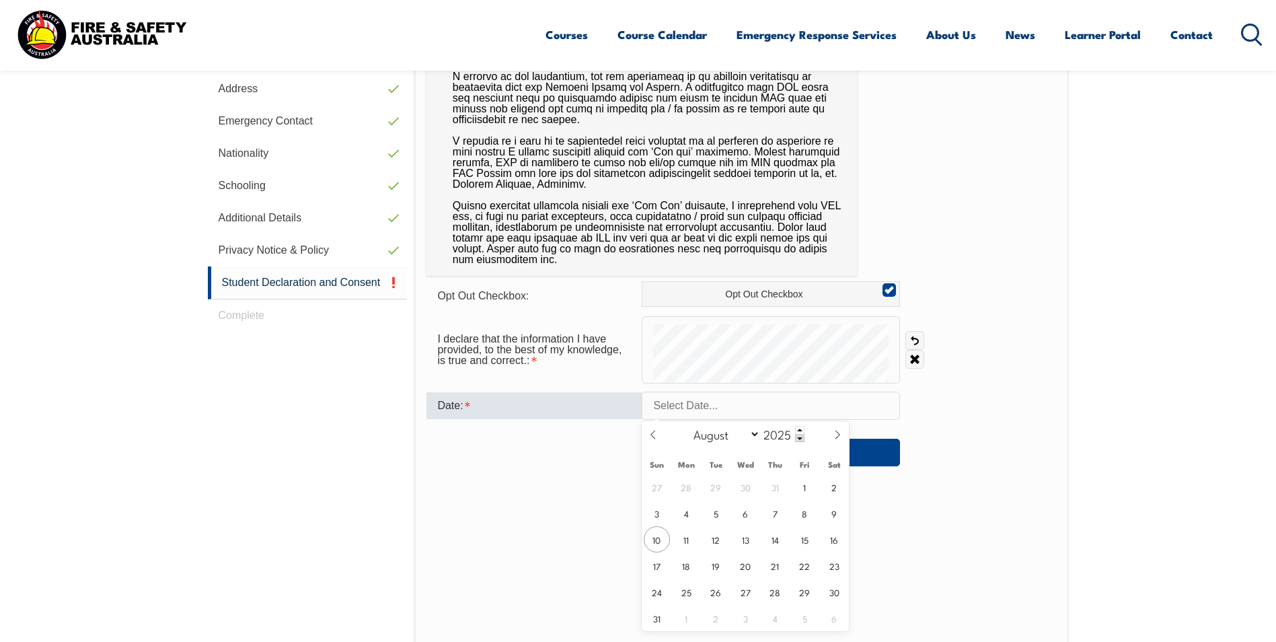
click at [660, 539] on span "10" at bounding box center [657, 539] width 26 height 26
type input "August 10, 2025"
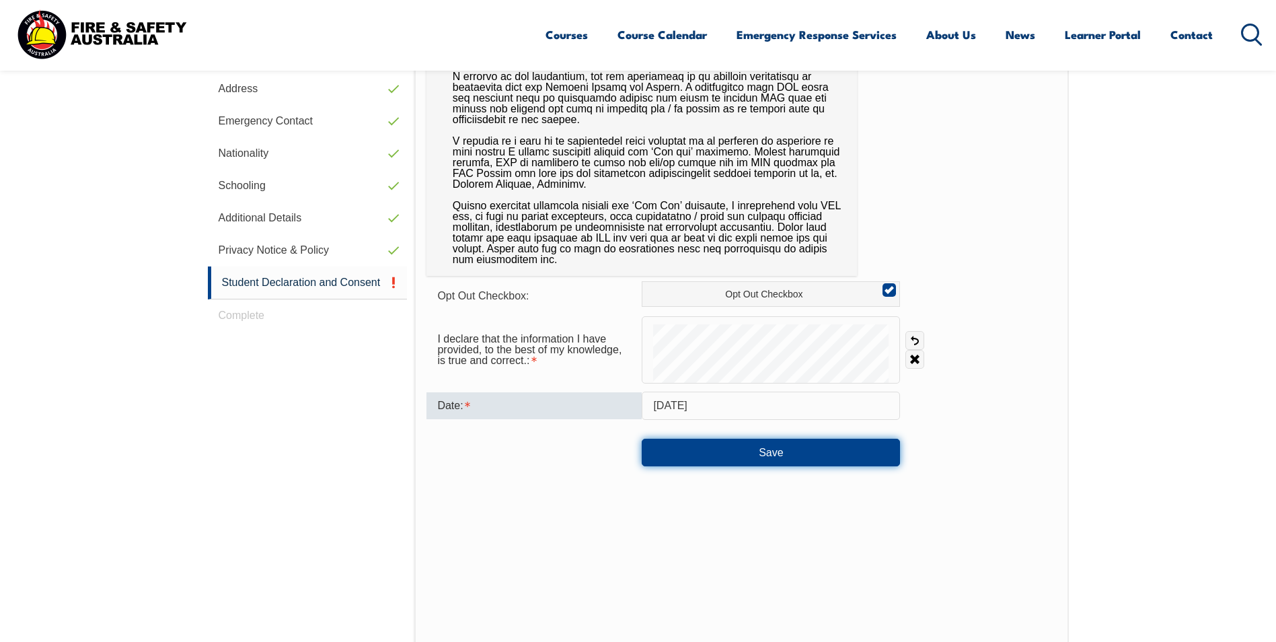
click at [782, 454] on button "Save" at bounding box center [771, 451] width 258 height 27
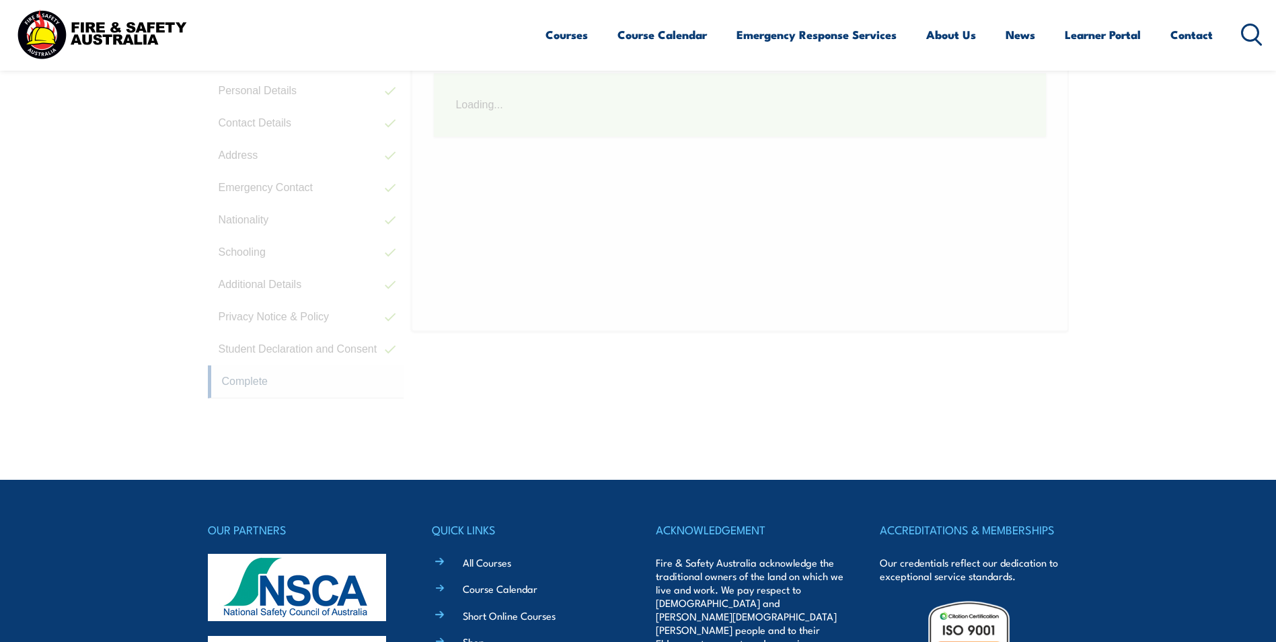
scroll to position [366, 0]
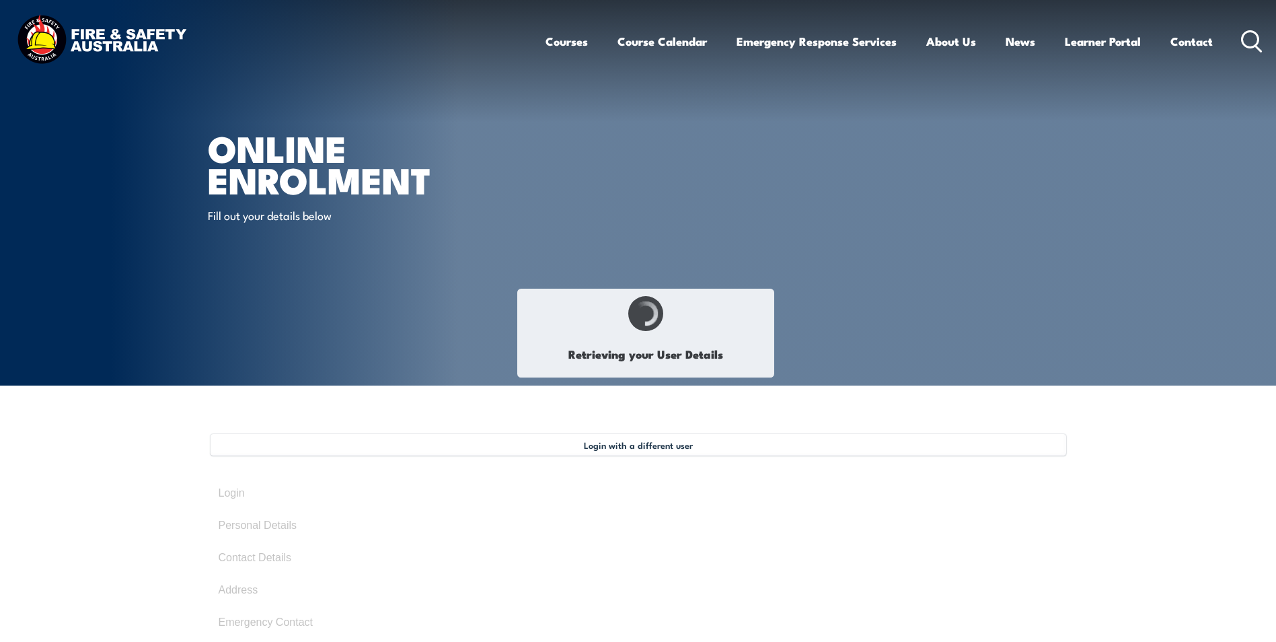
select select "Ms"
type input "[PERSON_NAME]"
type input "[DATE]"
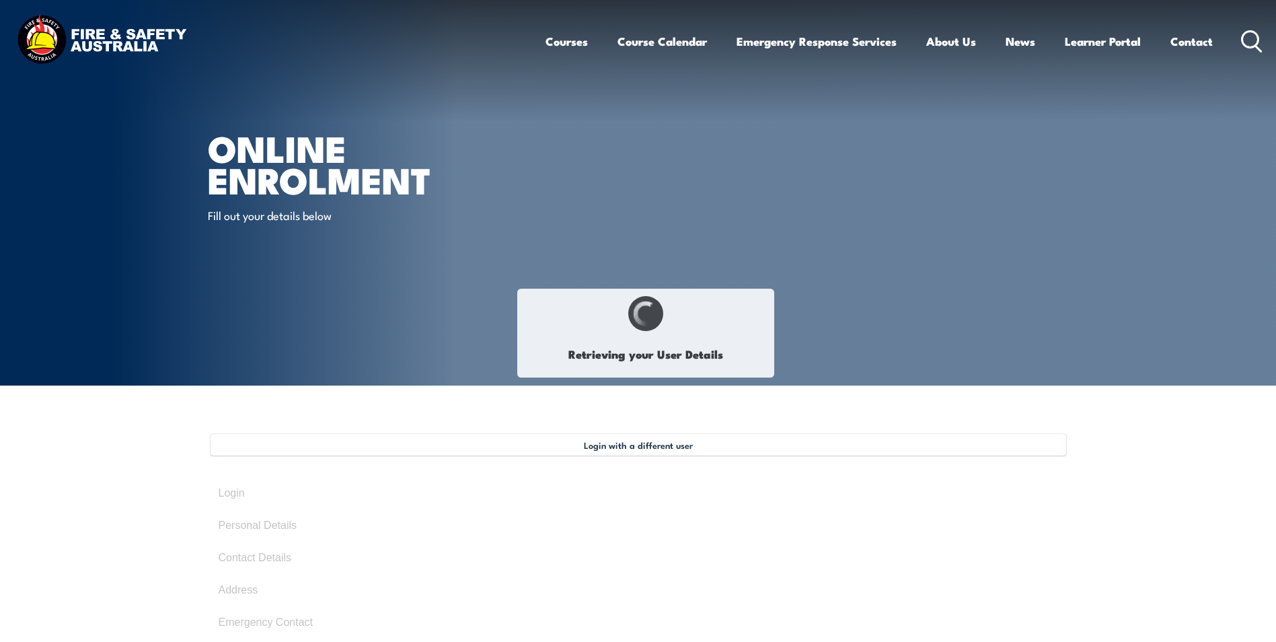
type input "562MDNB8F9"
select select "F"
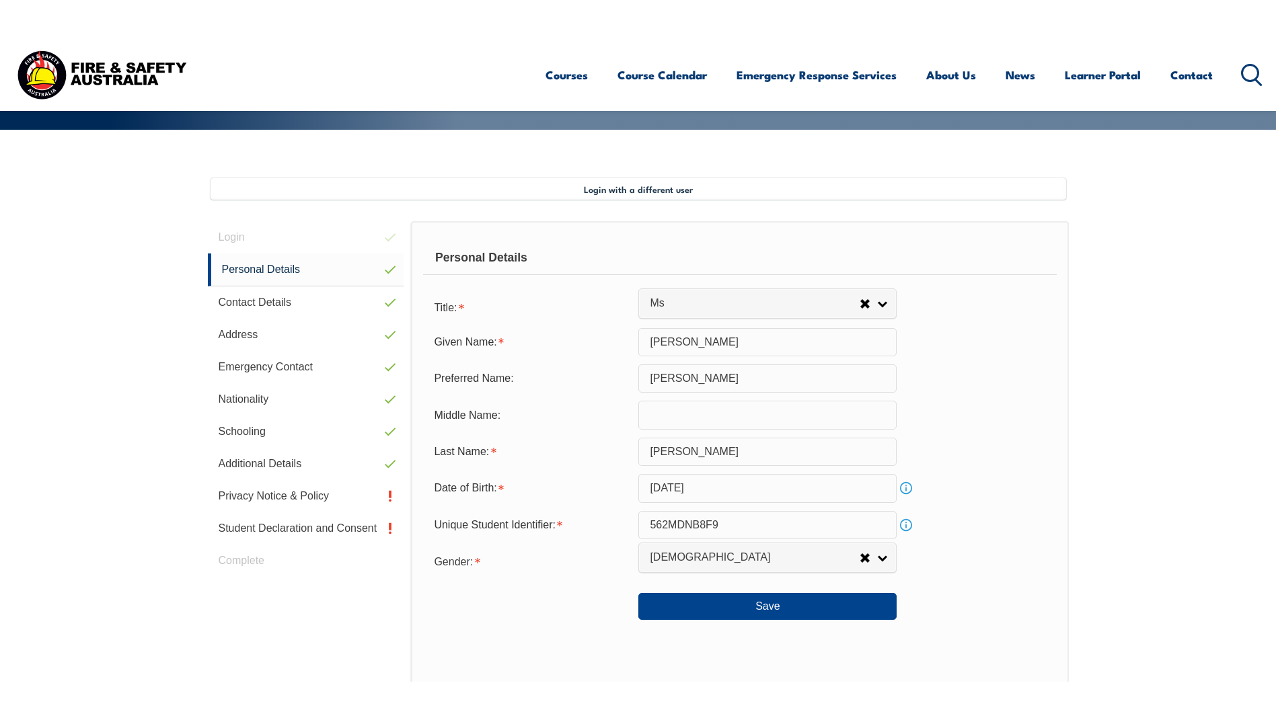
scroll to position [299, 0]
